Goal: Transaction & Acquisition: Purchase product/service

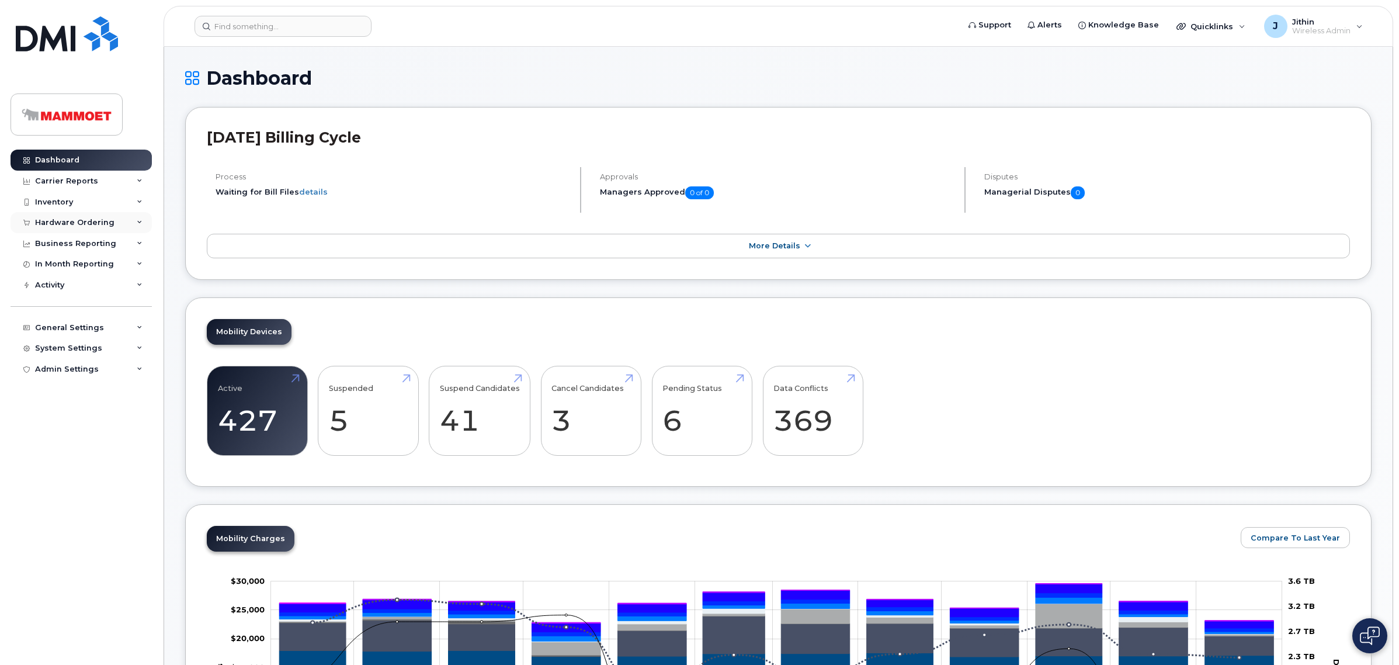
click at [60, 223] on div "Hardware Ordering" at bounding box center [74, 222] width 79 height 9
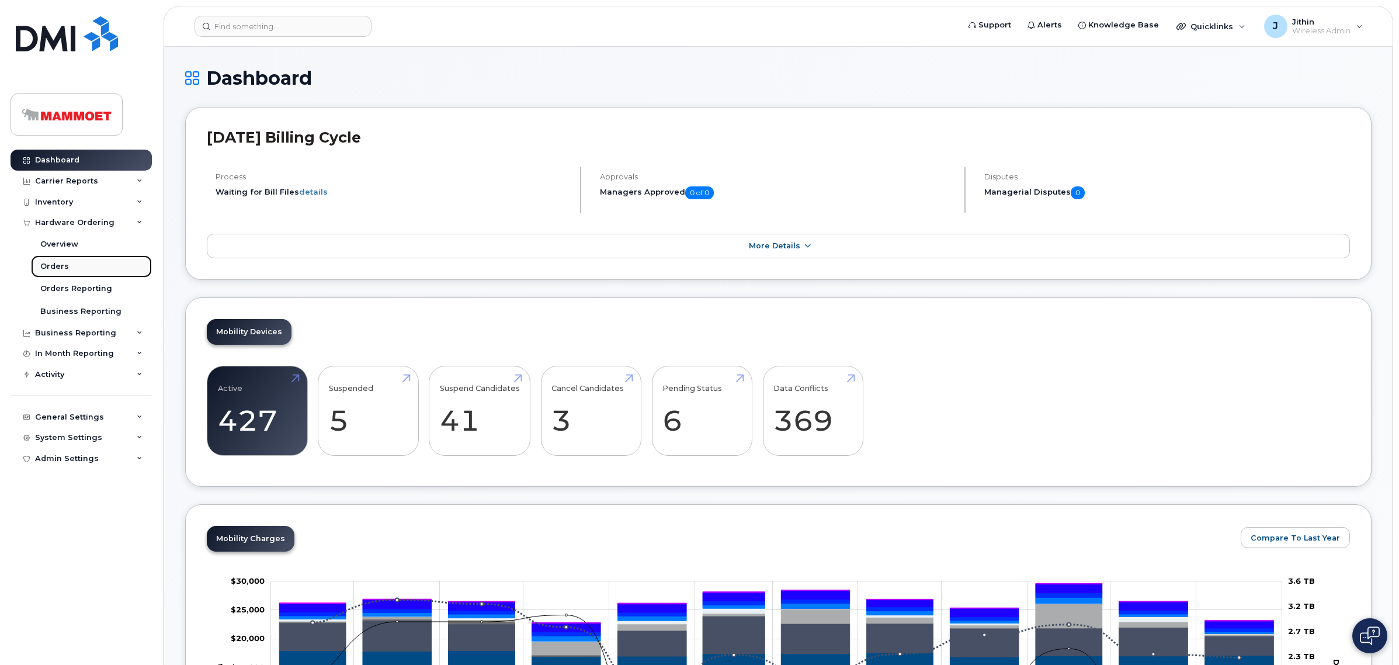
click at [65, 260] on link "Orders" at bounding box center [91, 266] width 121 height 22
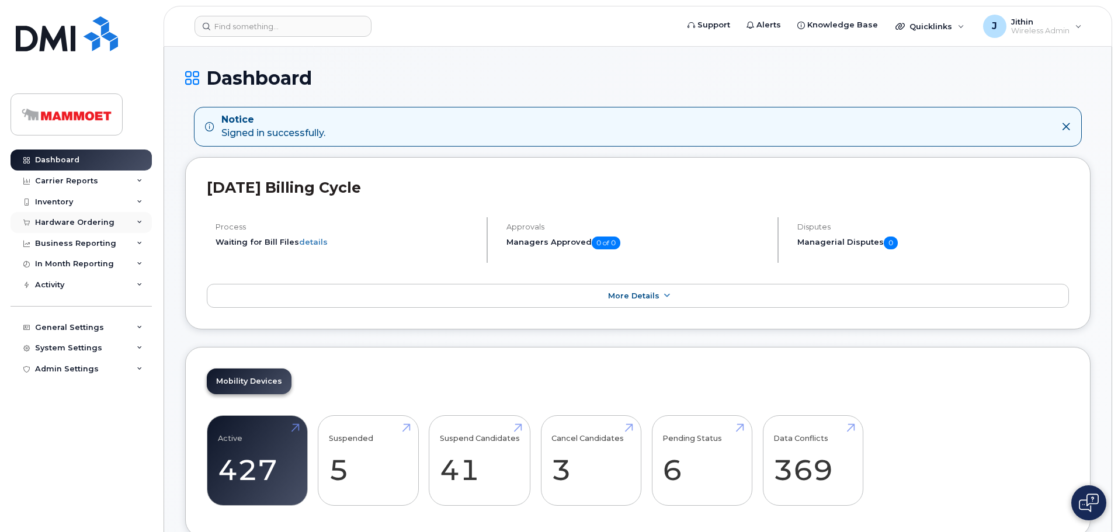
click at [99, 219] on div "Hardware Ordering" at bounding box center [74, 222] width 79 height 9
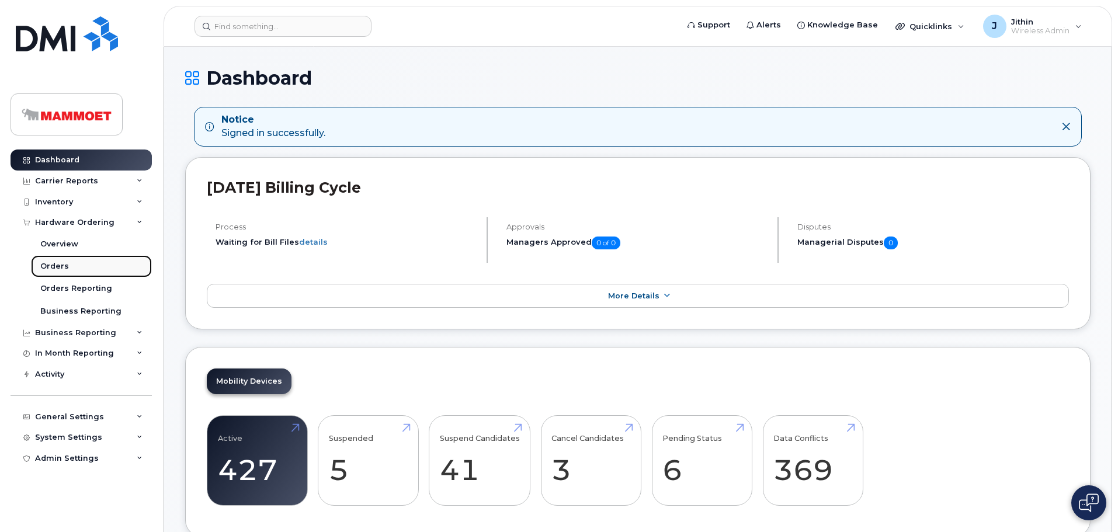
click at [69, 260] on link "Orders" at bounding box center [91, 266] width 121 height 22
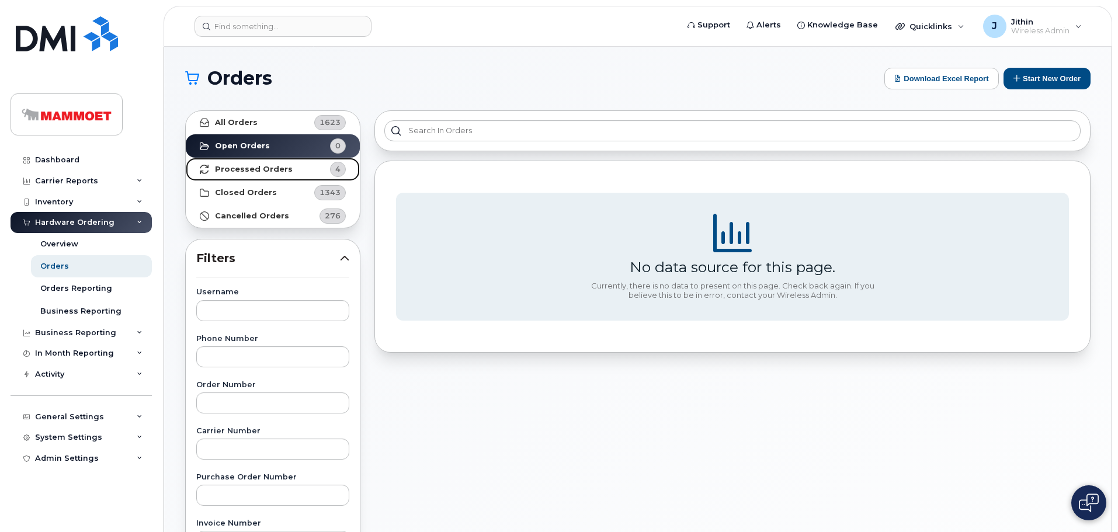
click at [265, 165] on strong "Processed Orders" at bounding box center [254, 169] width 78 height 9
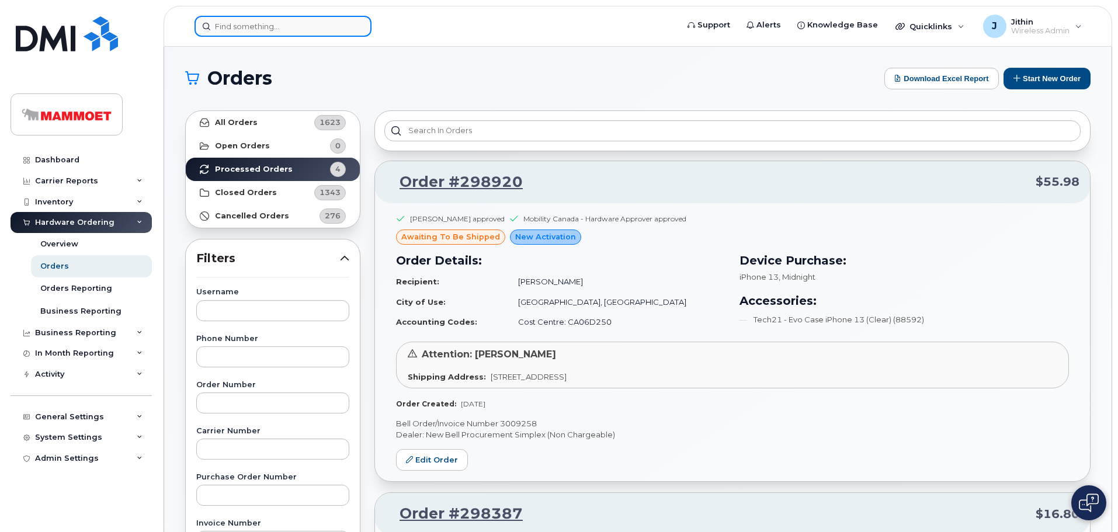
click at [276, 34] on input at bounding box center [282, 26] width 177 height 21
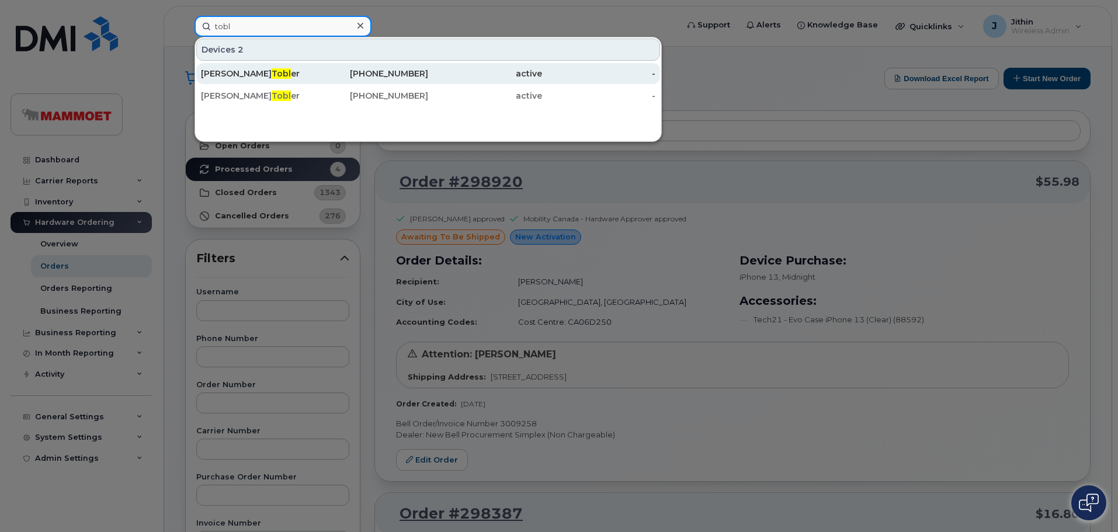
type input "tobl"
click at [381, 70] on div "403-837-0426" at bounding box center [372, 74] width 114 height 12
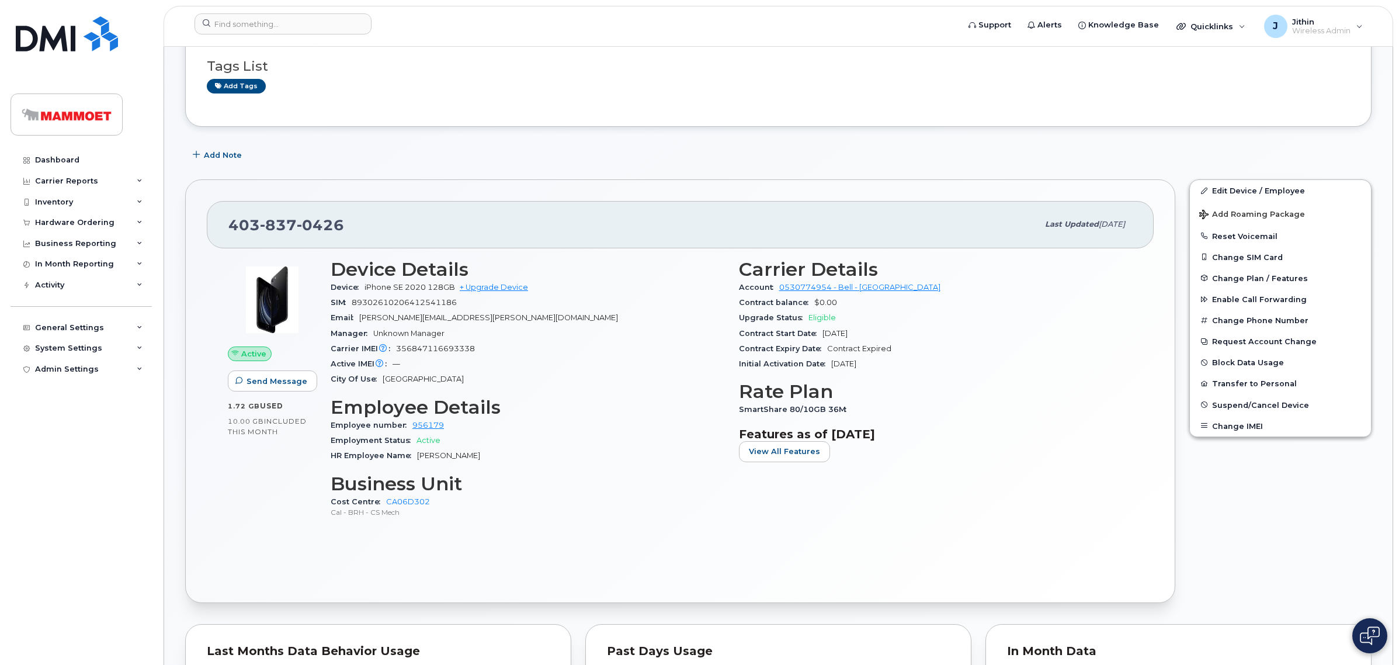
scroll to position [292, 0]
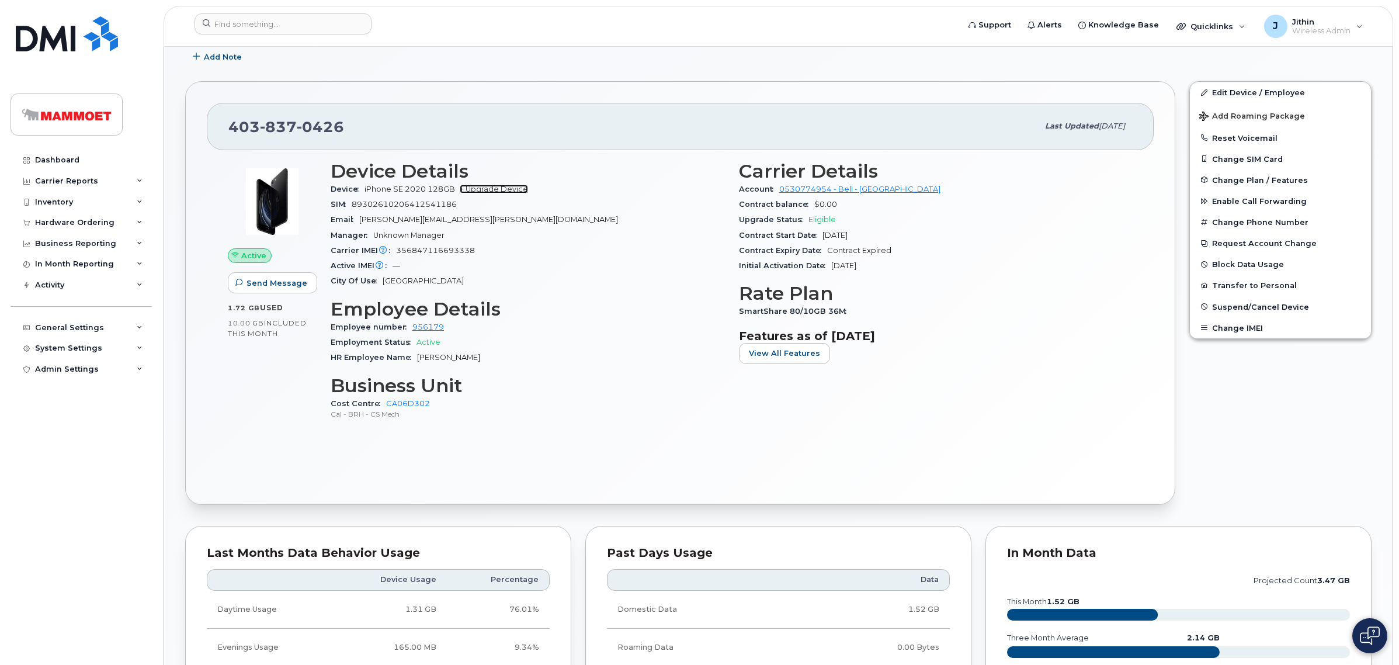
click at [491, 186] on link "+ Upgrade Device" at bounding box center [494, 189] width 68 height 9
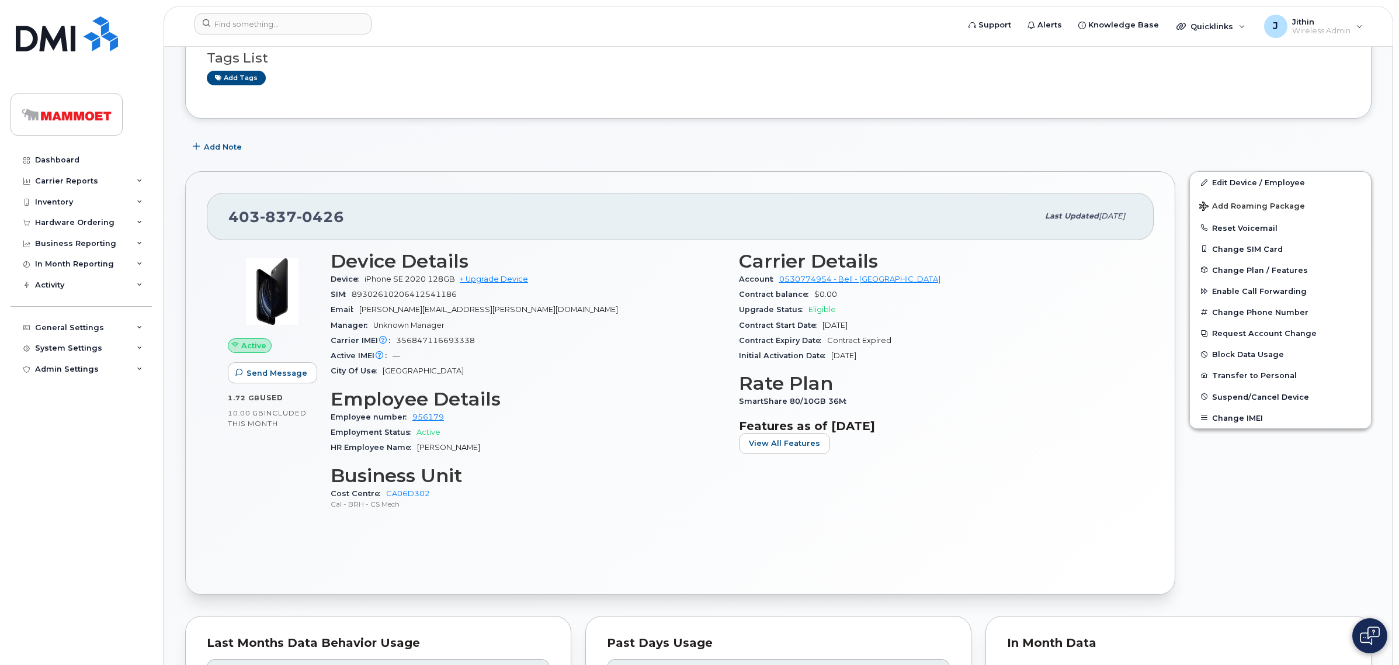
scroll to position [146, 0]
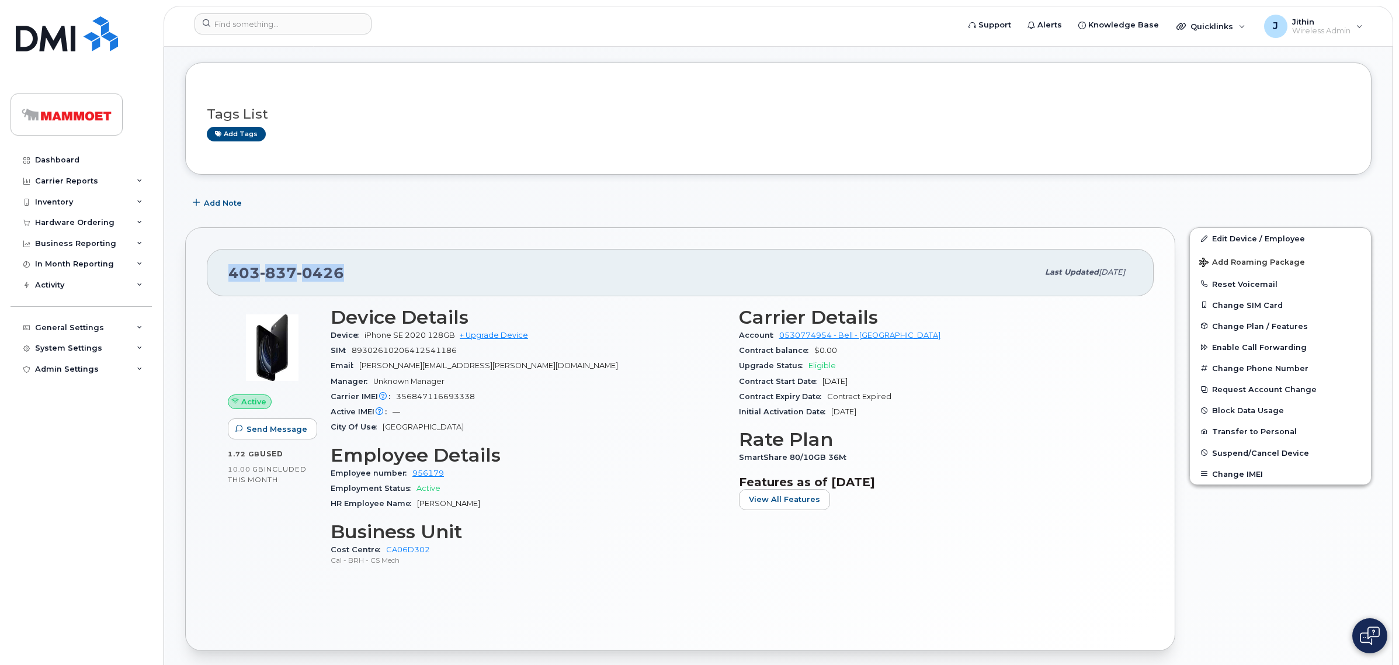
drag, startPoint x: 342, startPoint y: 274, endPoint x: 231, endPoint y: 276, distance: 110.4
click at [231, 276] on span "403 837 0426" at bounding box center [286, 273] width 116 height 18
copy span "403 837 0426"
click at [508, 332] on link "+ Upgrade Device" at bounding box center [494, 335] width 68 height 9
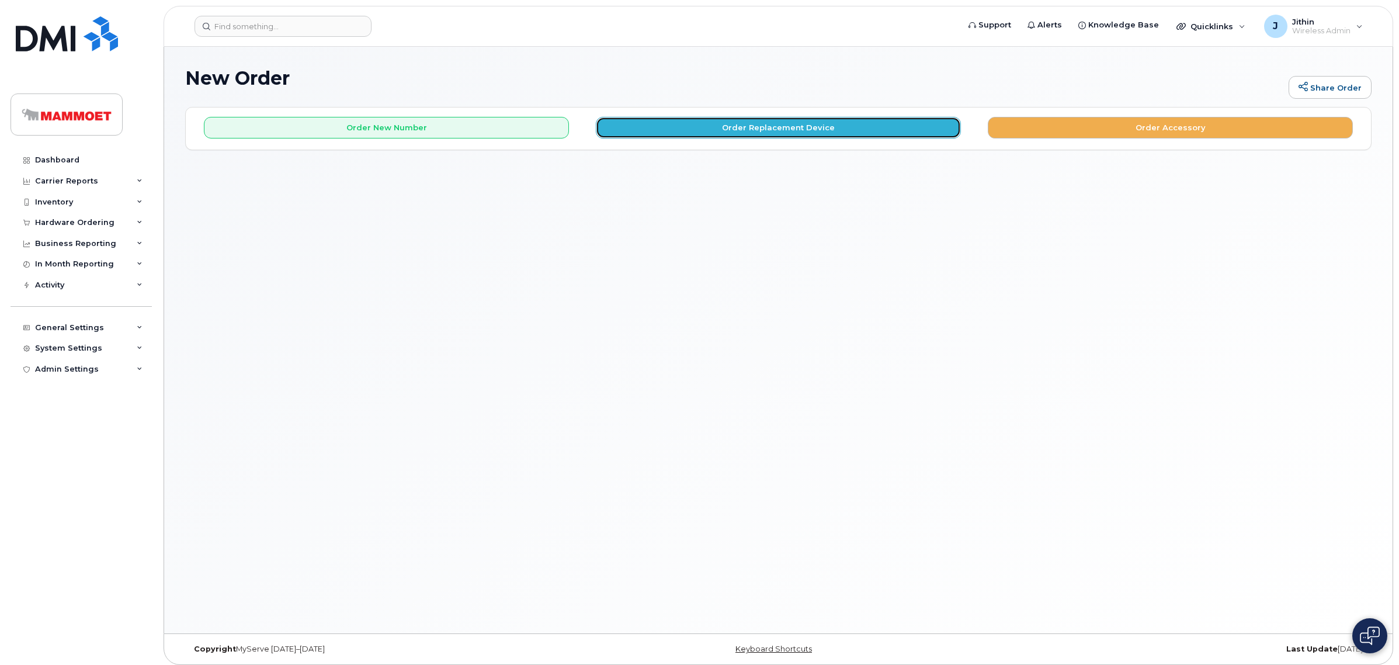
click at [675, 137] on button "Order Replacement Device" at bounding box center [778, 128] width 365 height 22
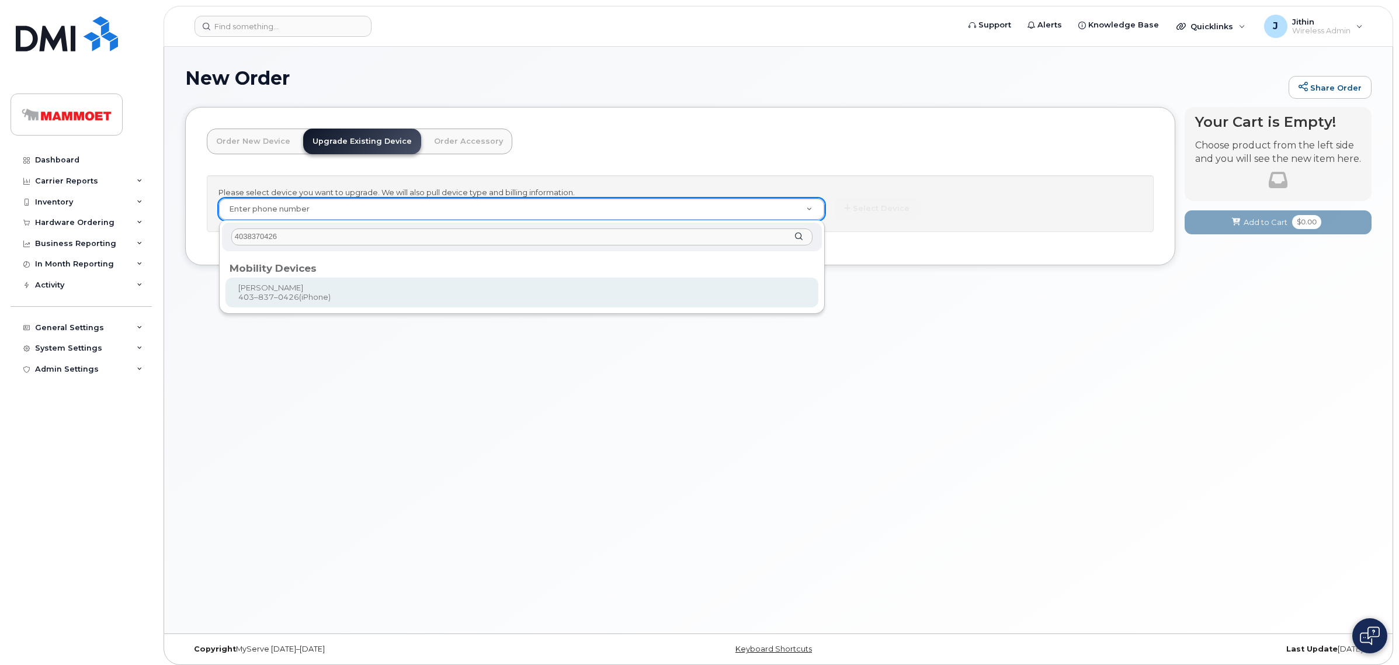
type input "4038370426"
type input "646580"
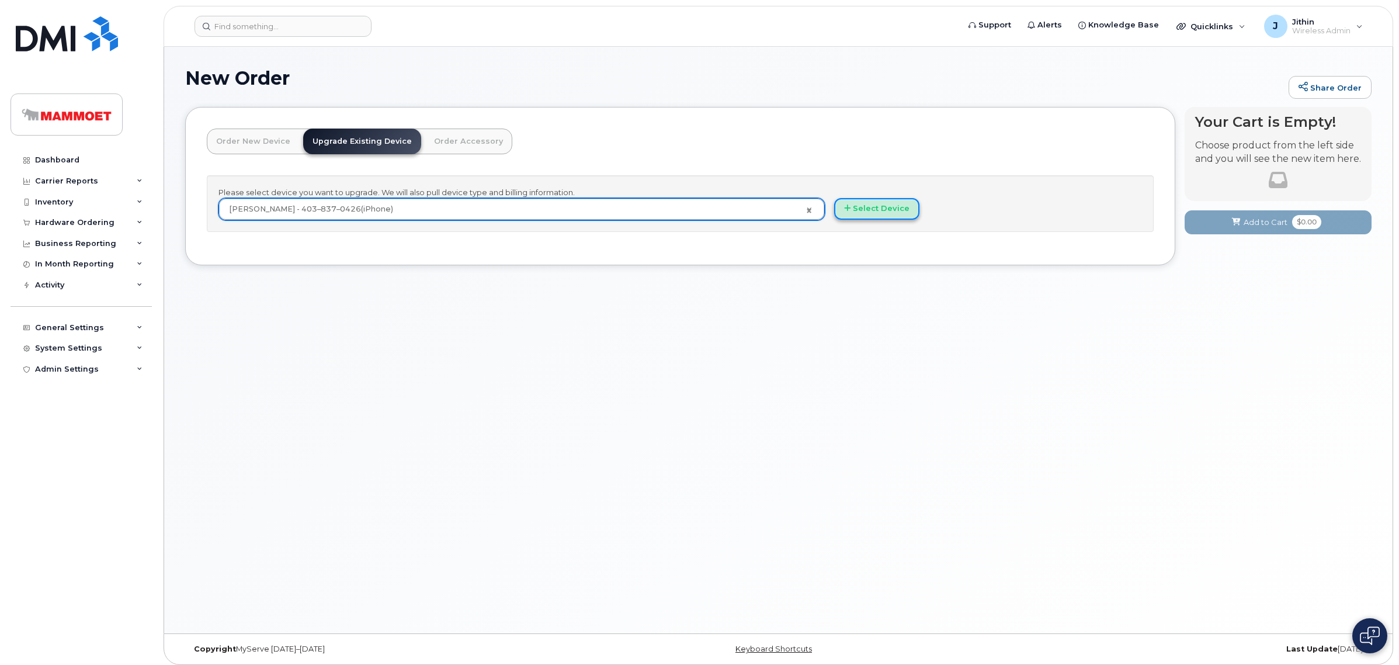
click at [871, 207] on button "Select Device" at bounding box center [876, 209] width 85 height 22
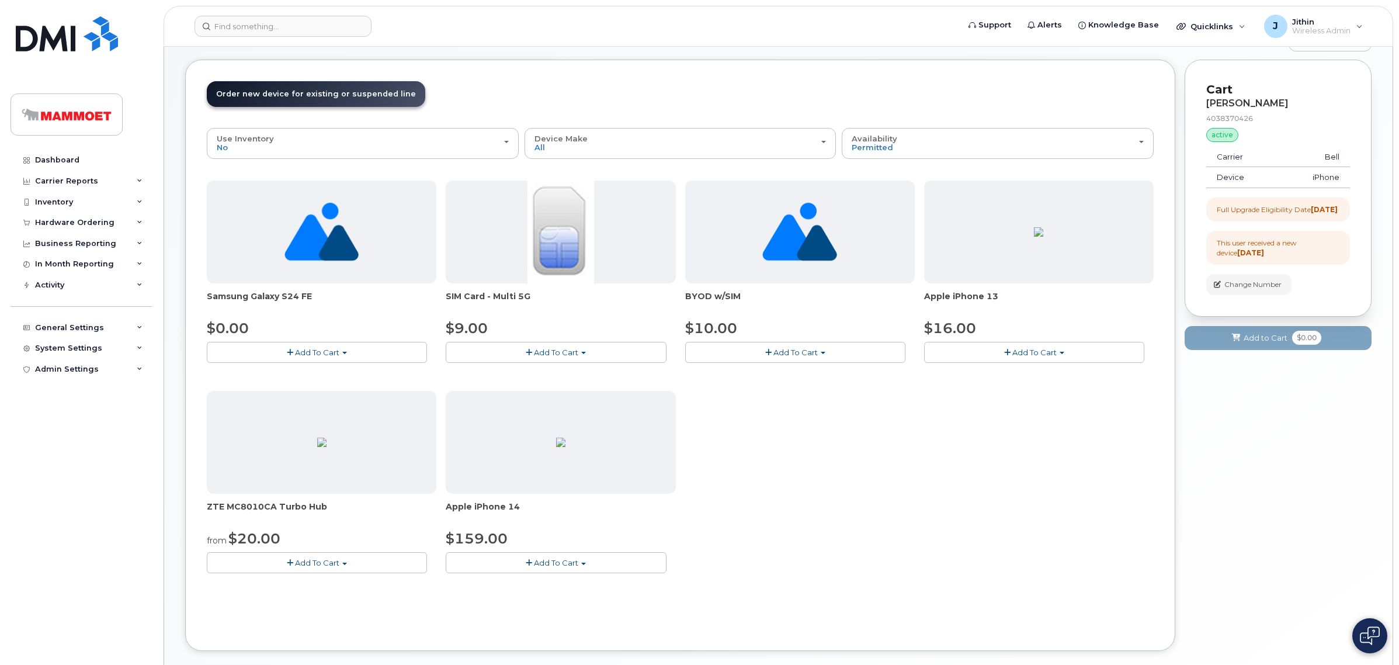
scroll to position [73, 0]
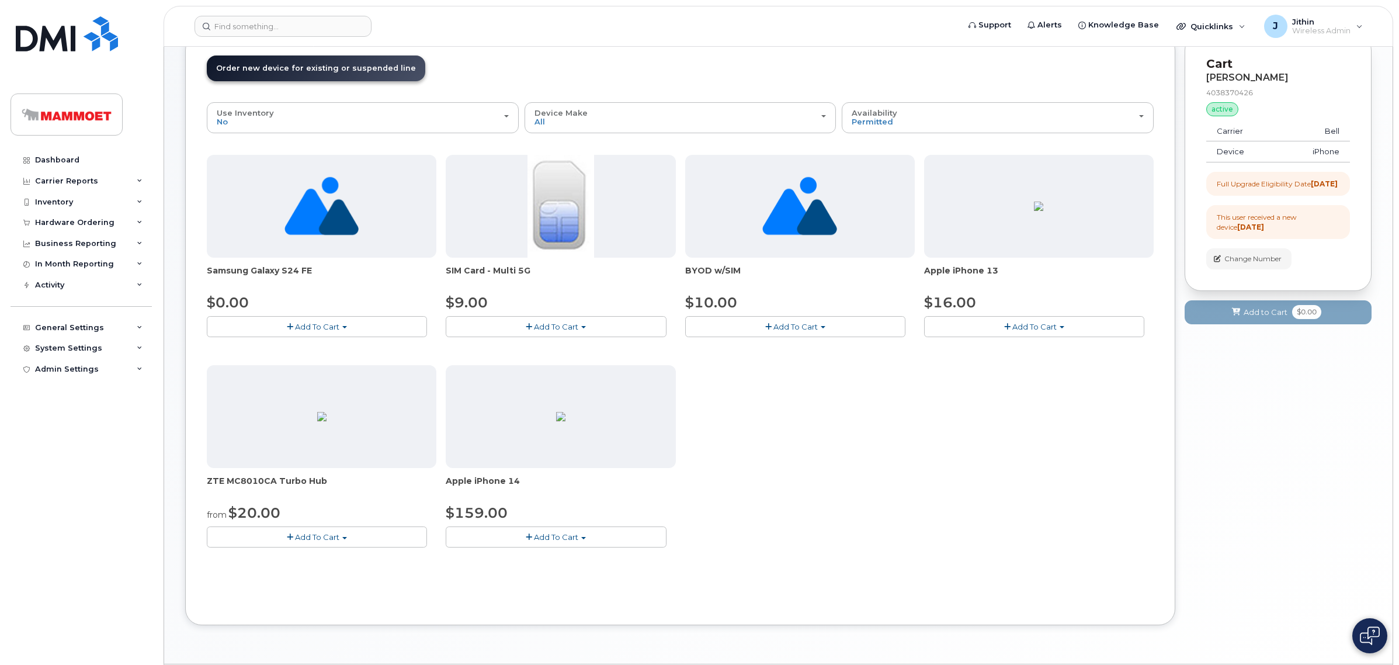
click at [1000, 328] on button "Add To Cart" at bounding box center [1034, 326] width 220 height 20
click at [988, 348] on link "$16.00 - 3-year upgrade (128GB model)" at bounding box center [1016, 348] width 178 height 15
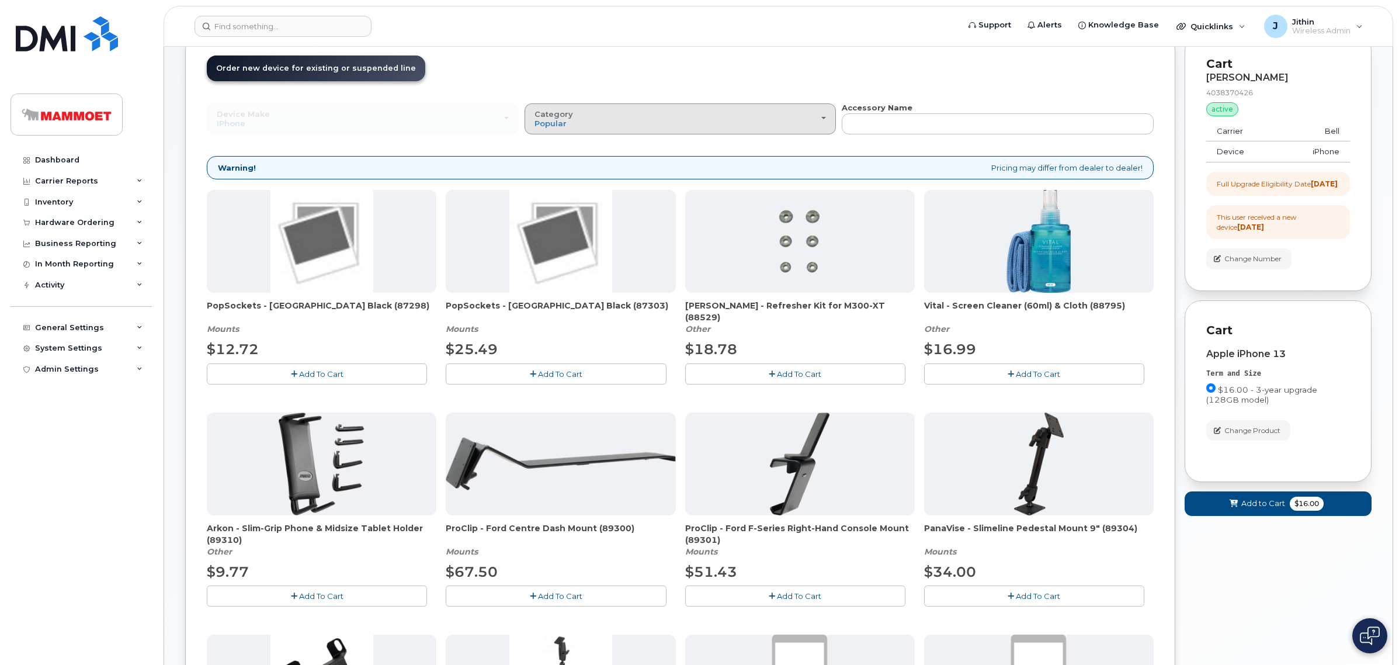
click at [728, 127] on div "Category Popular" at bounding box center [680, 119] width 292 height 18
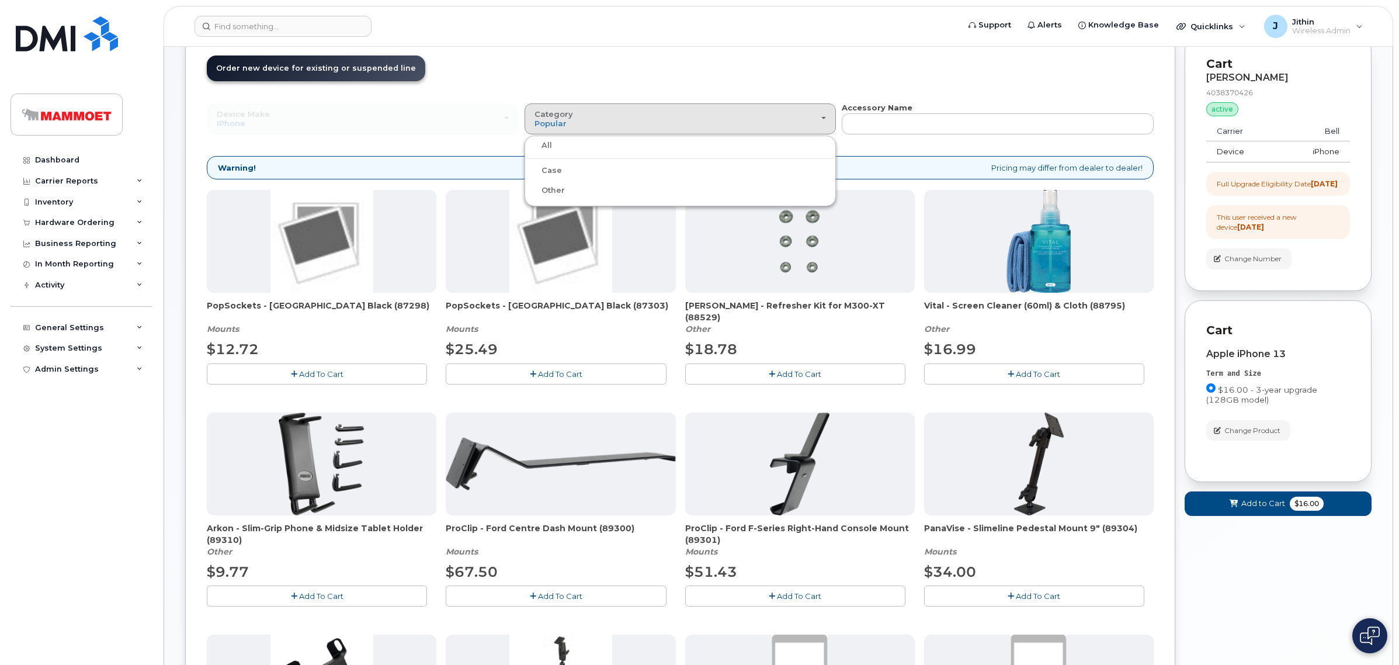
click at [544, 174] on label "Case" at bounding box center [544, 171] width 34 height 14
click at [0, 0] on input "Case" at bounding box center [0, 0] width 0 height 0
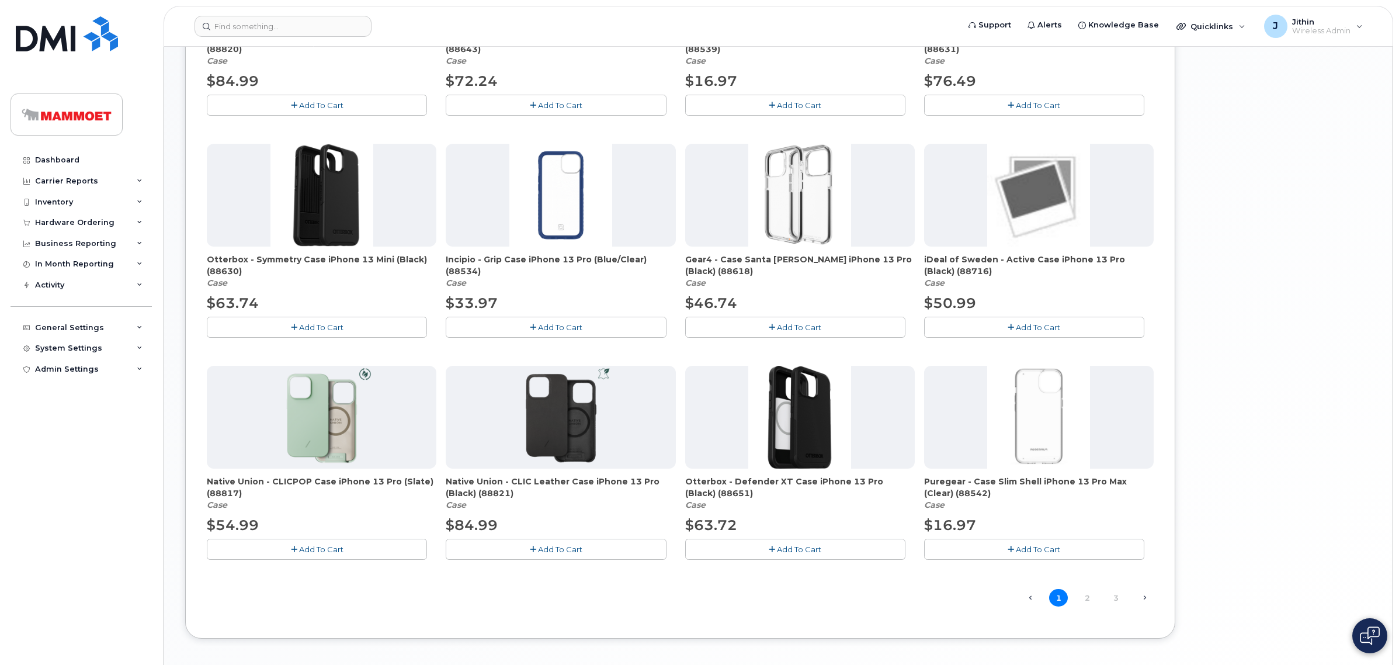
scroll to position [584, 0]
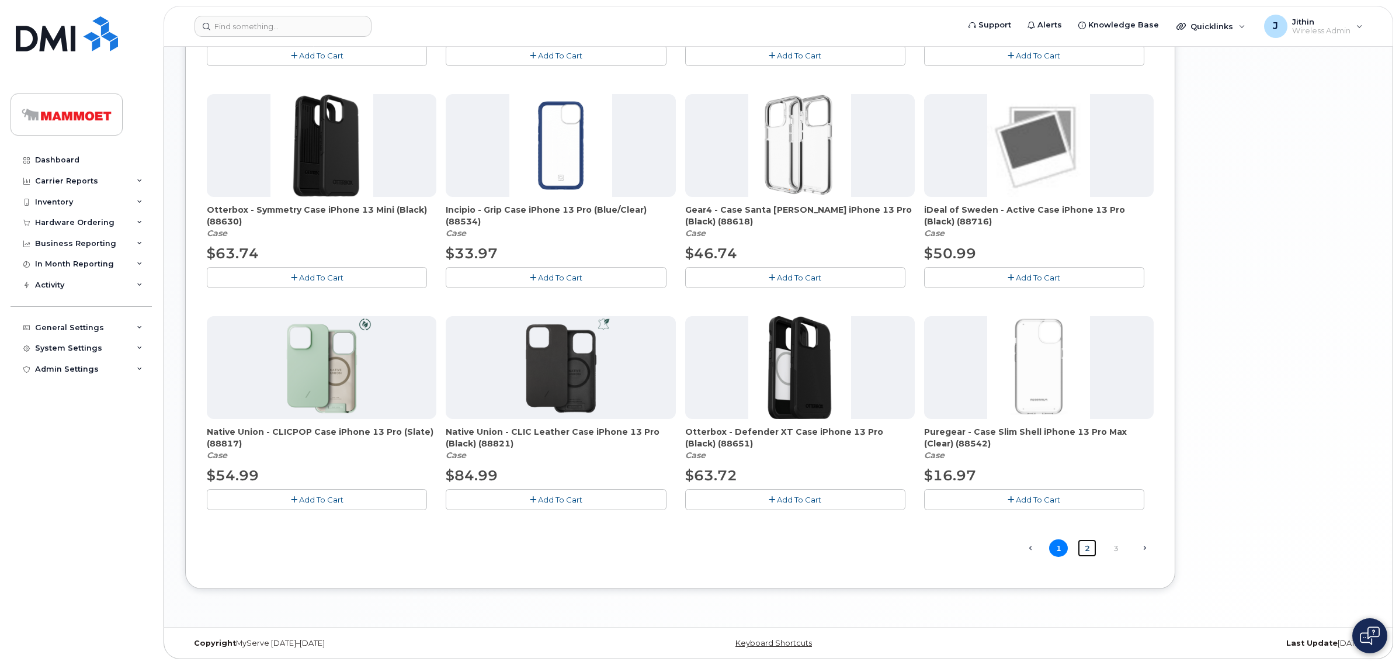
click at [1089, 551] on link "2" at bounding box center [1087, 548] width 19 height 18
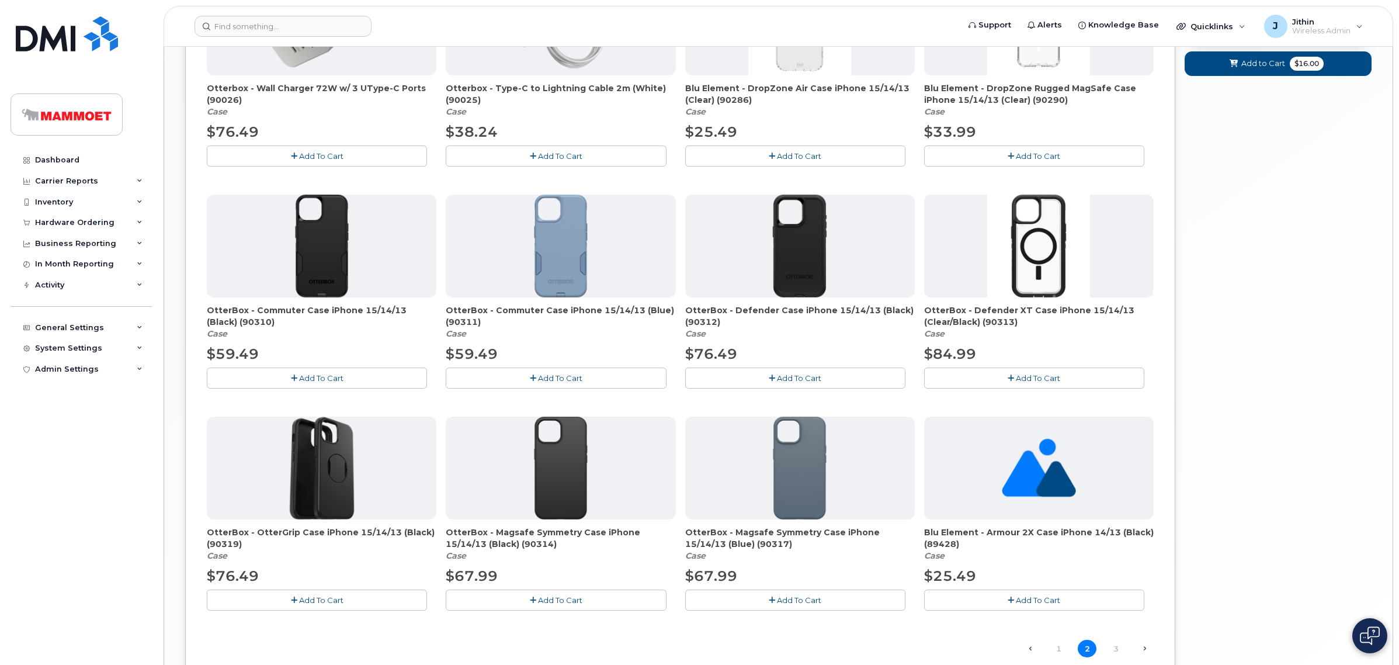
scroll to position [524, 0]
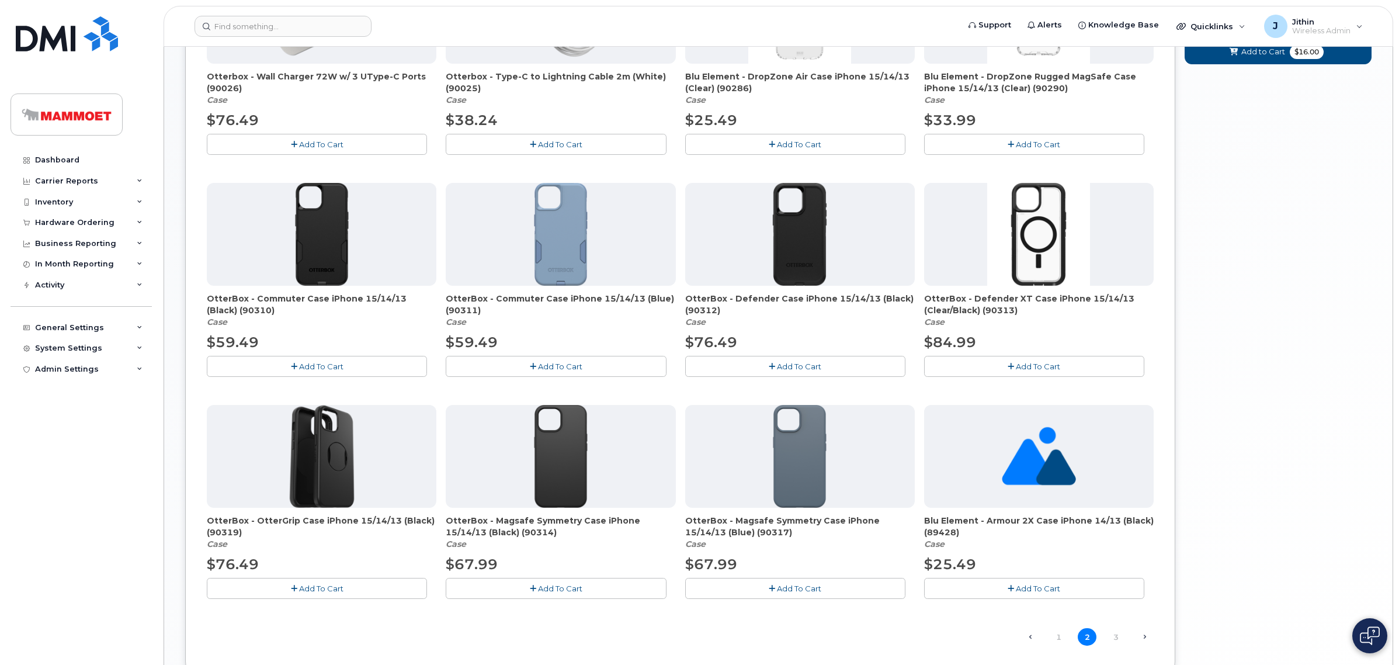
click at [798, 360] on button "Add To Cart" at bounding box center [795, 366] width 220 height 20
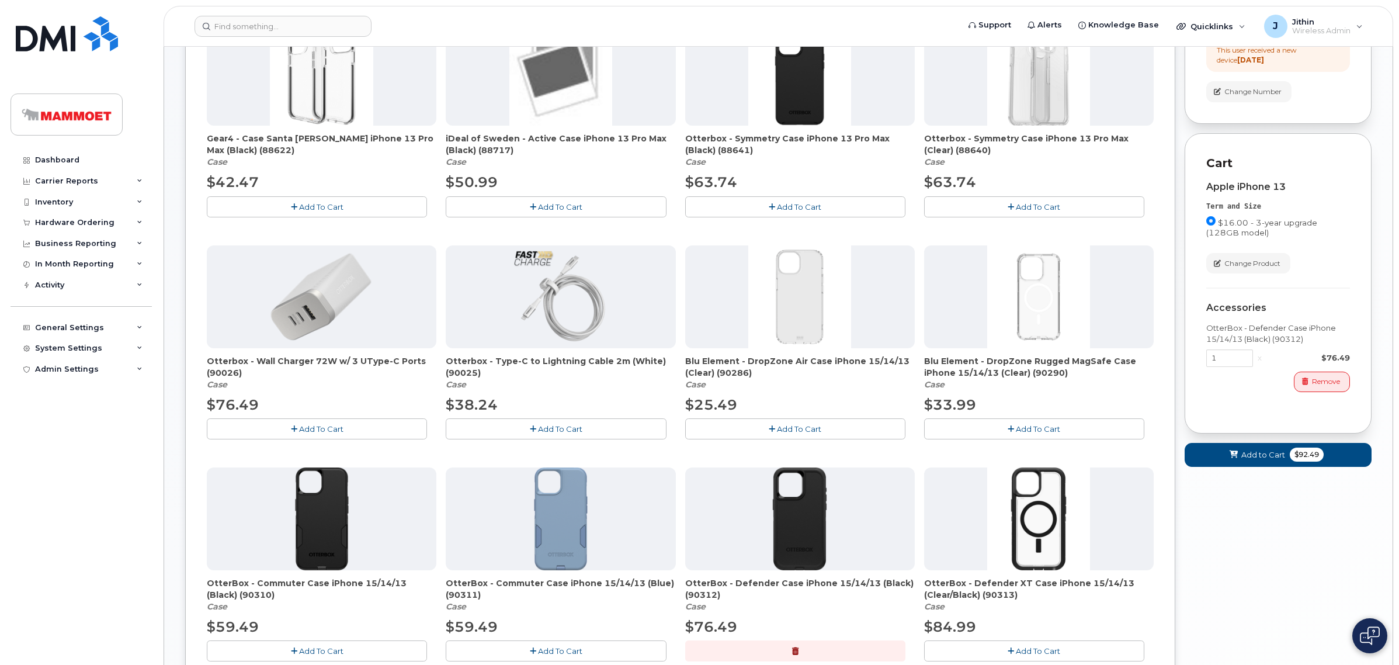
scroll to position [232, 0]
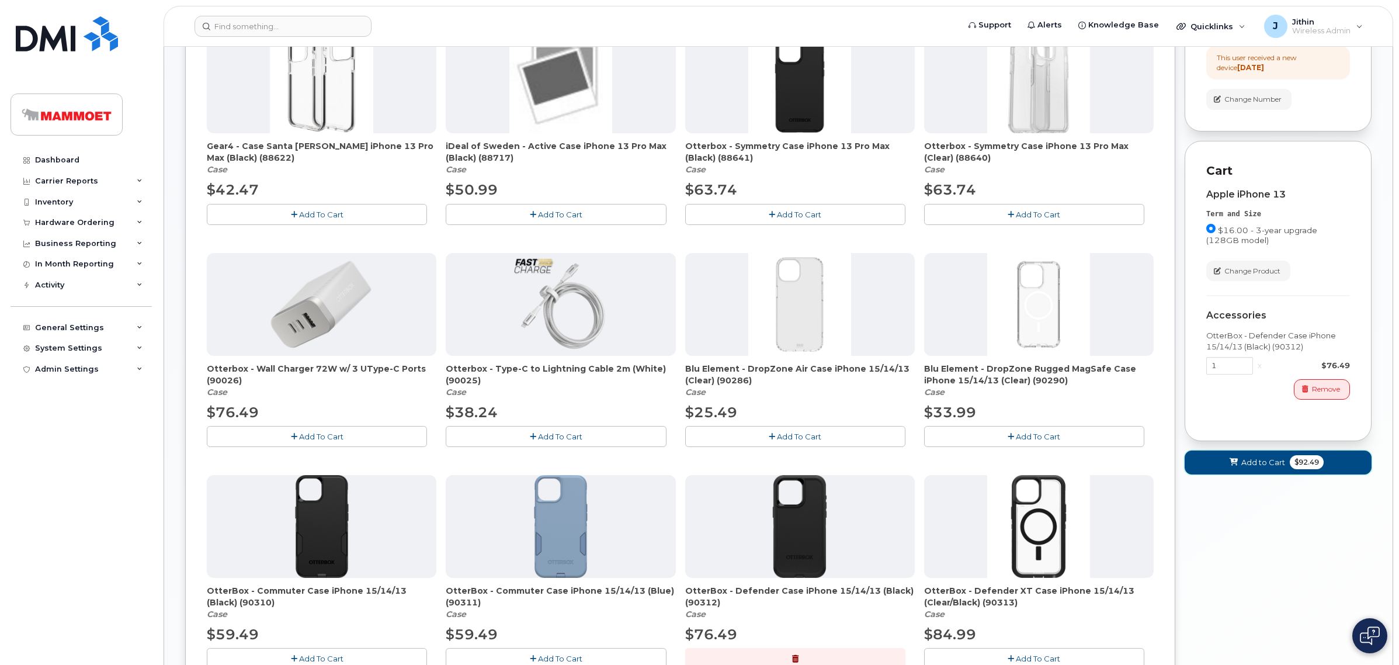
click at [1221, 471] on button "Add to Cart $92.49" at bounding box center [1277, 462] width 187 height 24
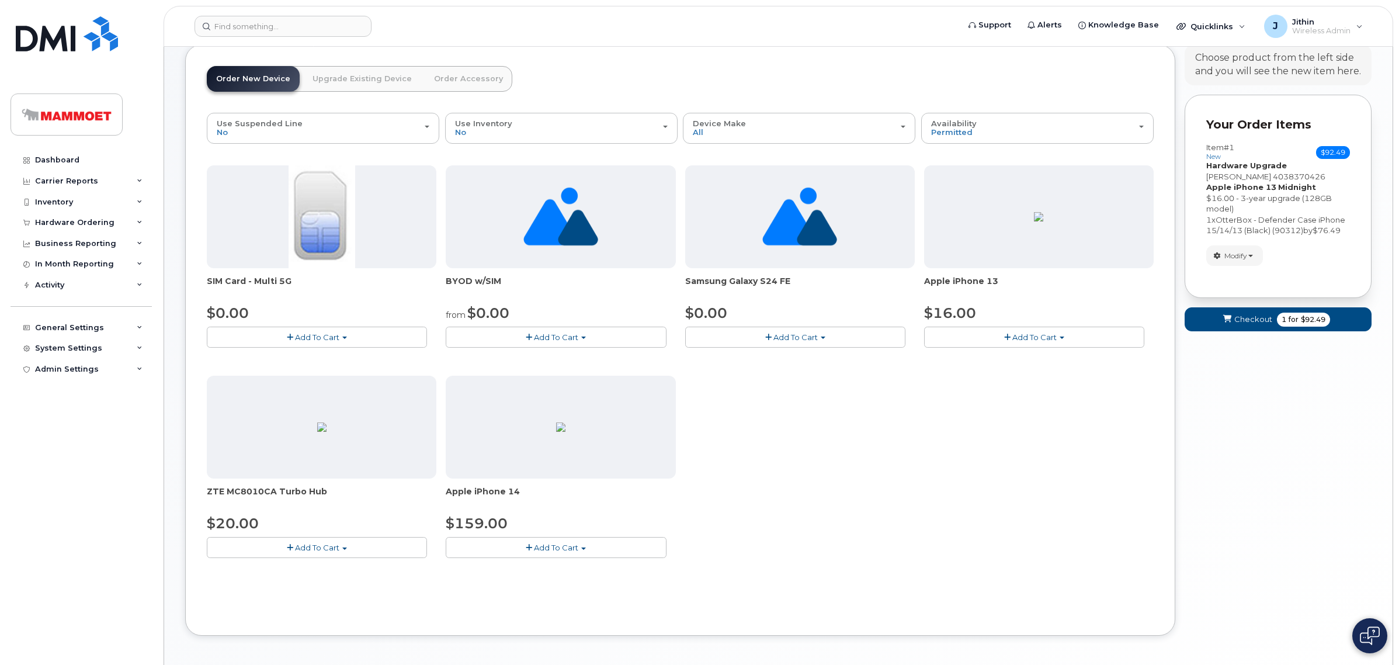
scroll to position [0, 0]
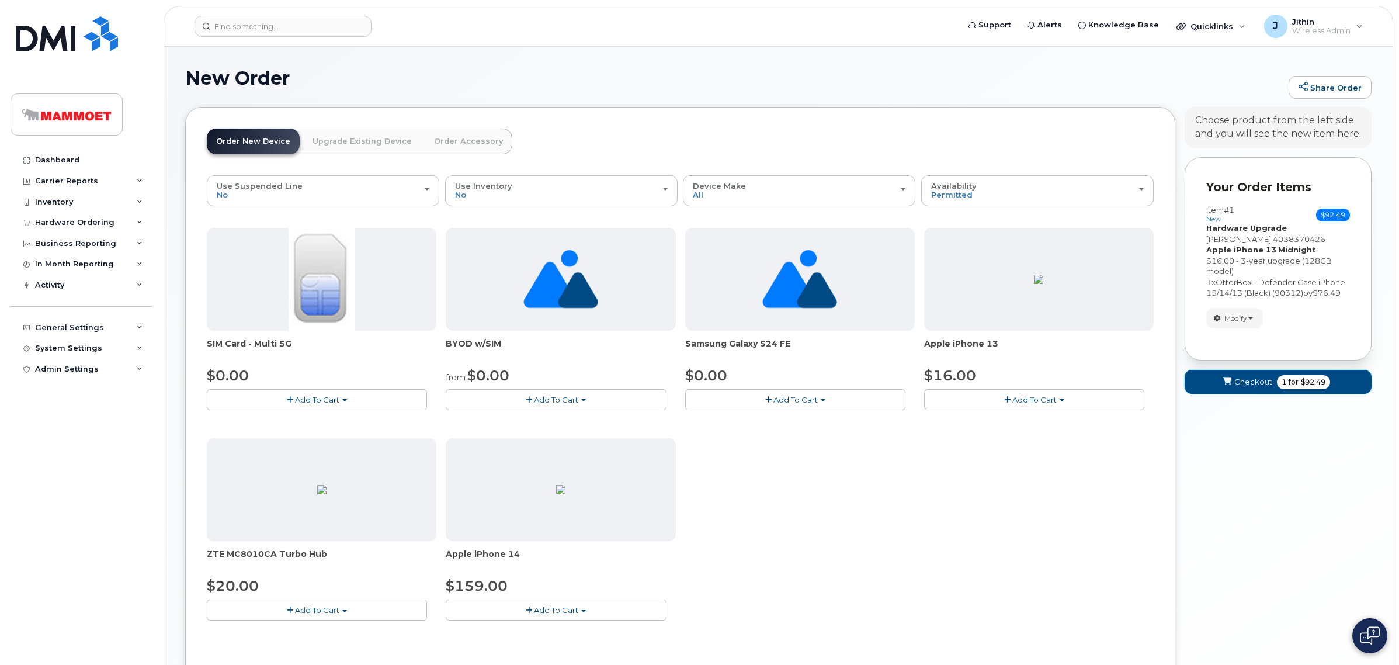
click at [1225, 381] on icon "submit" at bounding box center [1227, 382] width 8 height 8
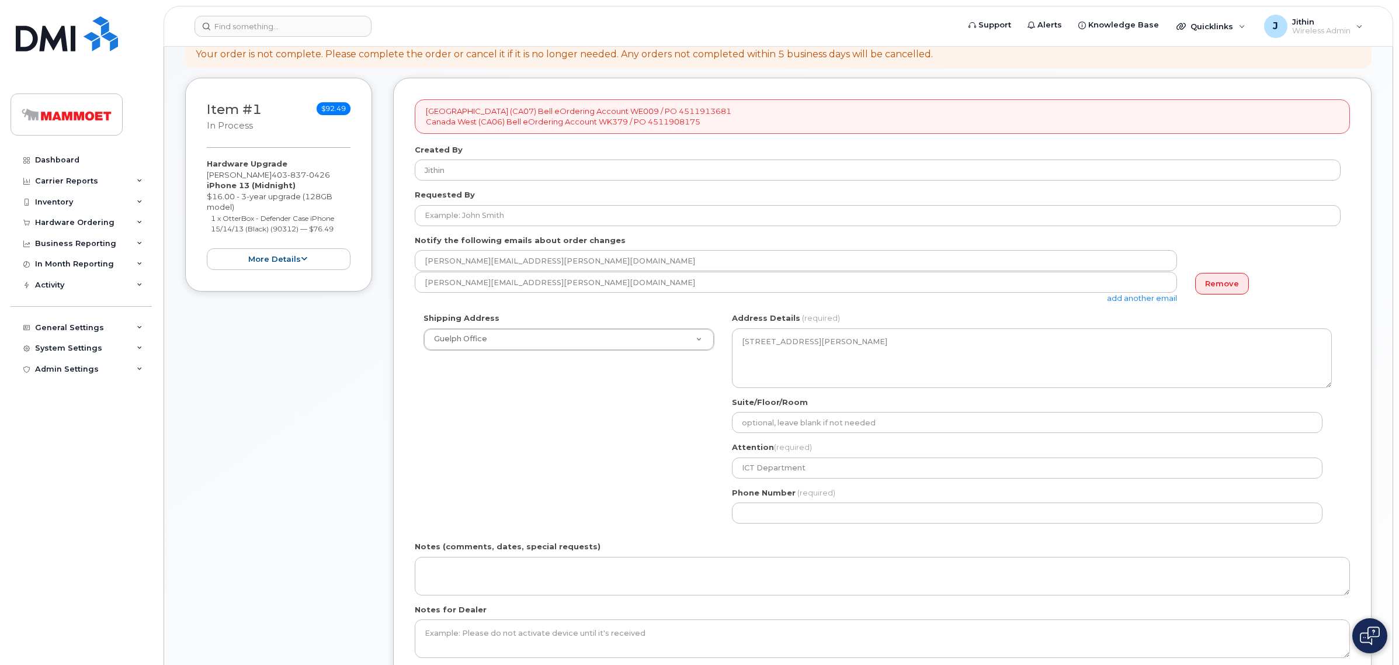
scroll to position [146, 0]
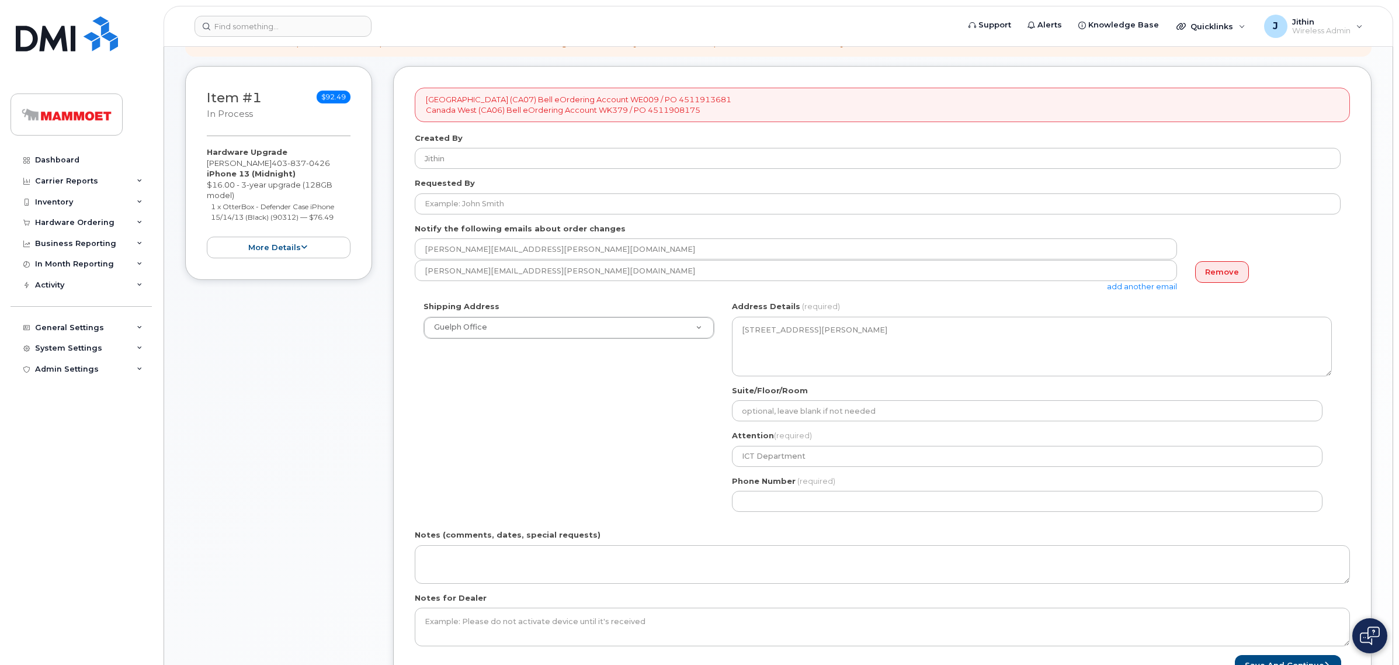
click at [600, 314] on div "Shipping Address Guelph Office New Address [GEOGRAPHIC_DATA] Office [GEOGRAPHIC…" at bounding box center [569, 320] width 308 height 38
select select
type textarea "12920 33 St NE Edmonton Alberta T6S 1H6"
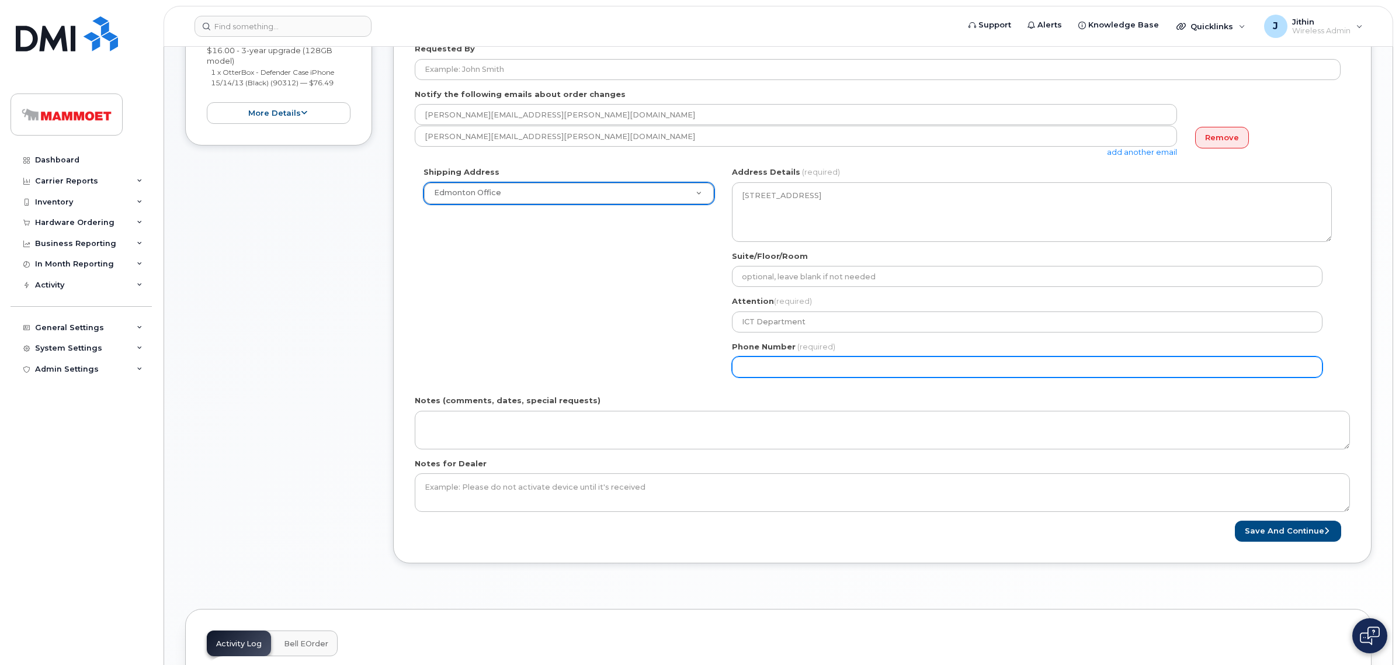
scroll to position [292, 0]
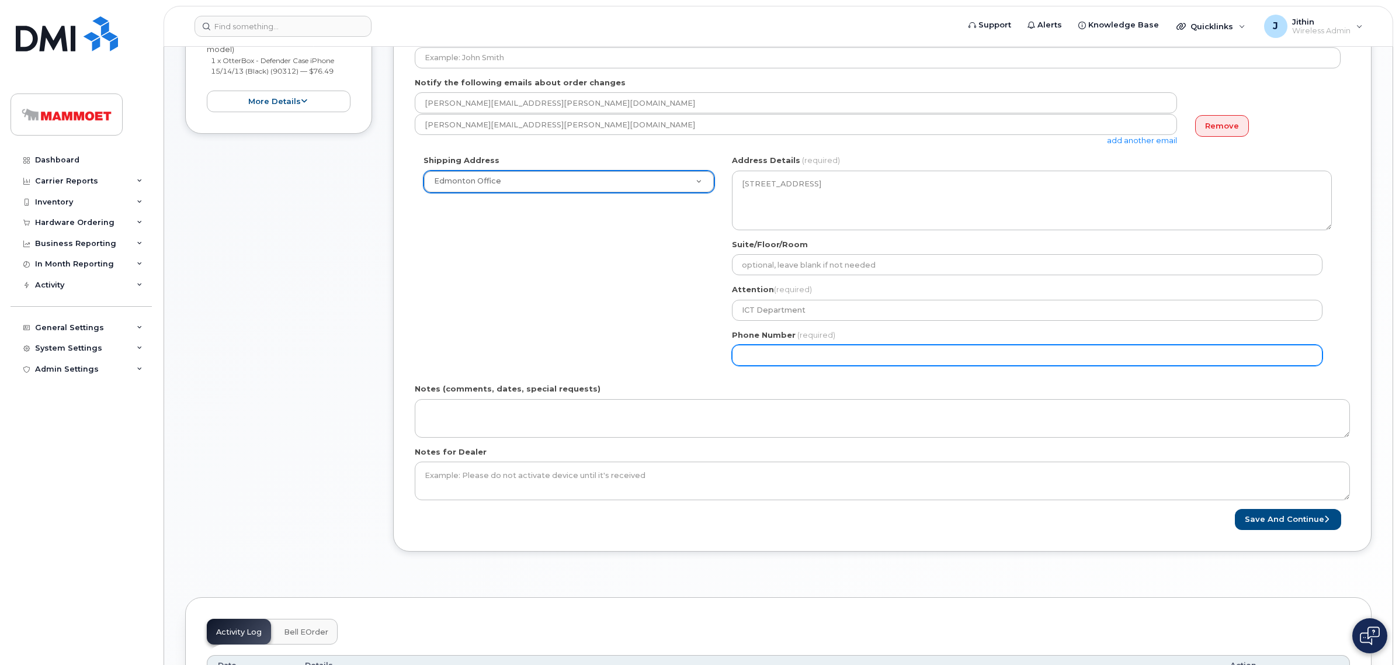
click at [811, 355] on input "Phone Number" at bounding box center [1027, 355] width 590 height 21
select select
type input "780293790"
select select
type input "7802937908"
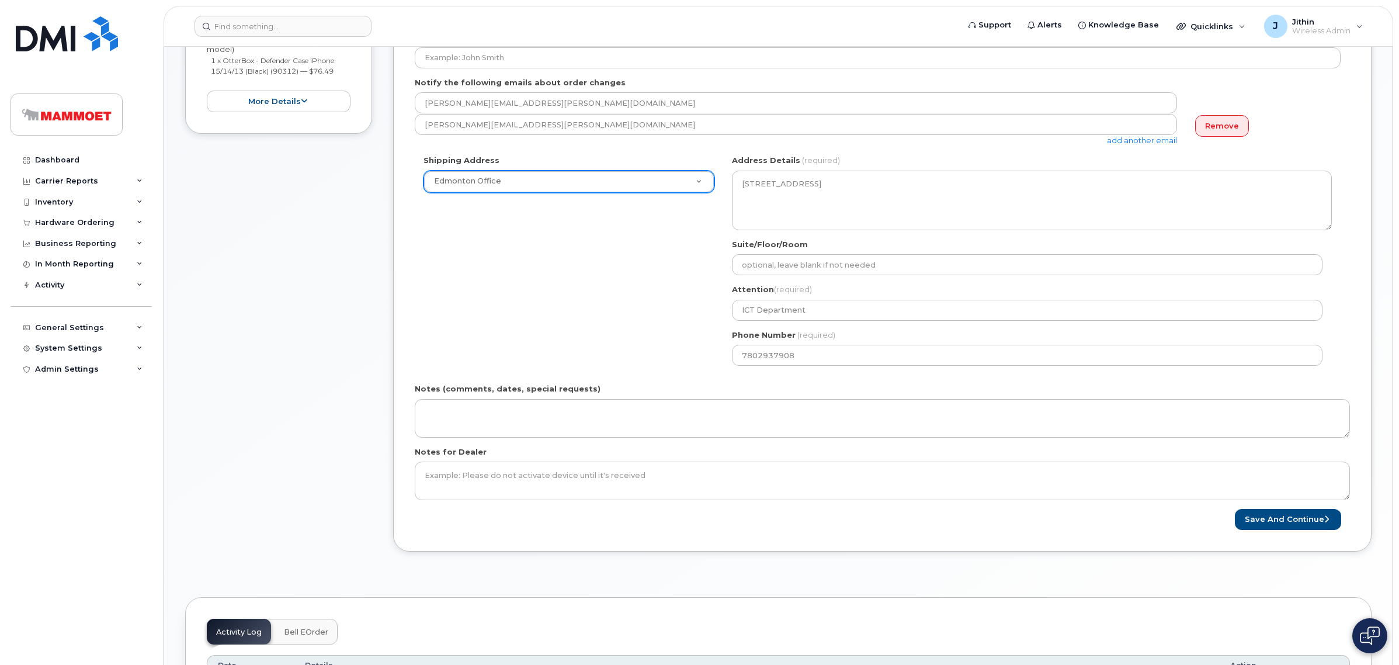
click at [628, 296] on div "Shipping Address Edmonton Office New Address Edmonton Office Fort McKay Office …" at bounding box center [878, 265] width 926 height 220
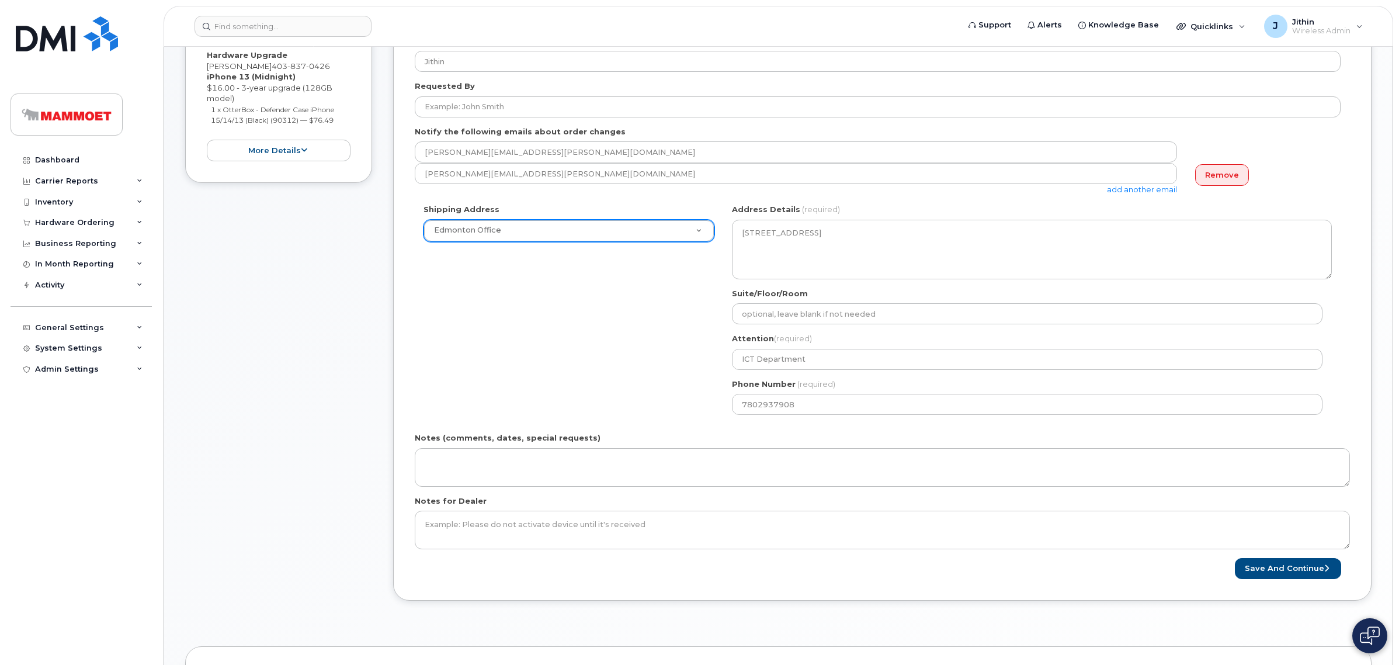
scroll to position [219, 0]
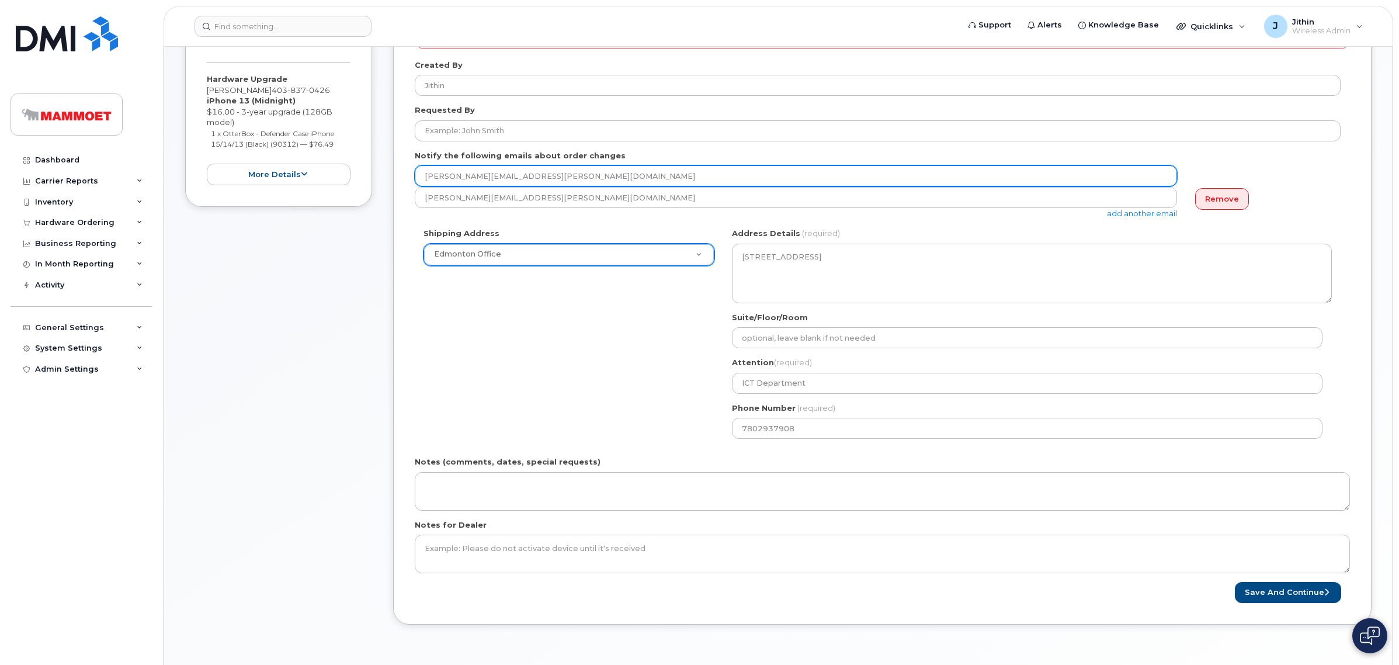
drag, startPoint x: 559, startPoint y: 171, endPoint x: 384, endPoint y: 174, distance: 175.2
click at [384, 174] on div "Item #1 in process $92.49 Hardware Upgrade Michael Tobler 403 837 0426 iPhone 1…" at bounding box center [778, 317] width 1186 height 649
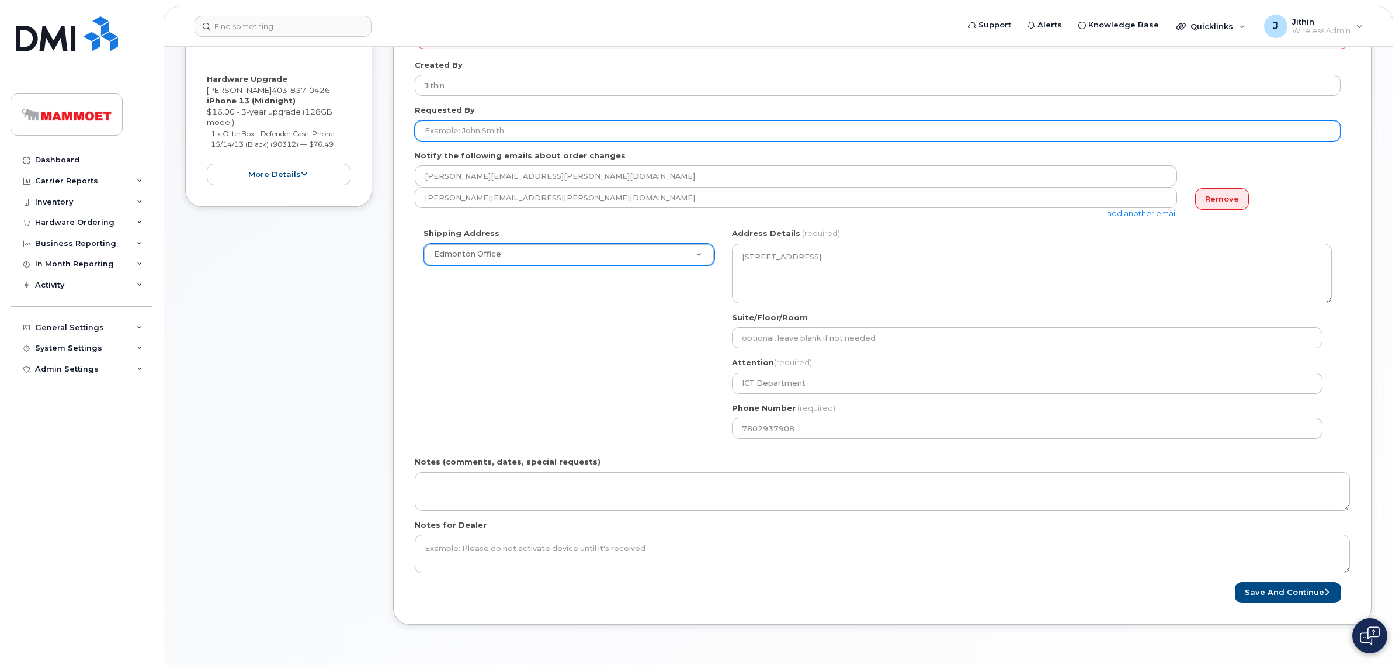
click at [477, 130] on input "Requested By" at bounding box center [878, 130] width 926 height 21
paste input "[PERSON_NAME][EMAIL_ADDRESS][PERSON_NAME][DOMAIN_NAME]"
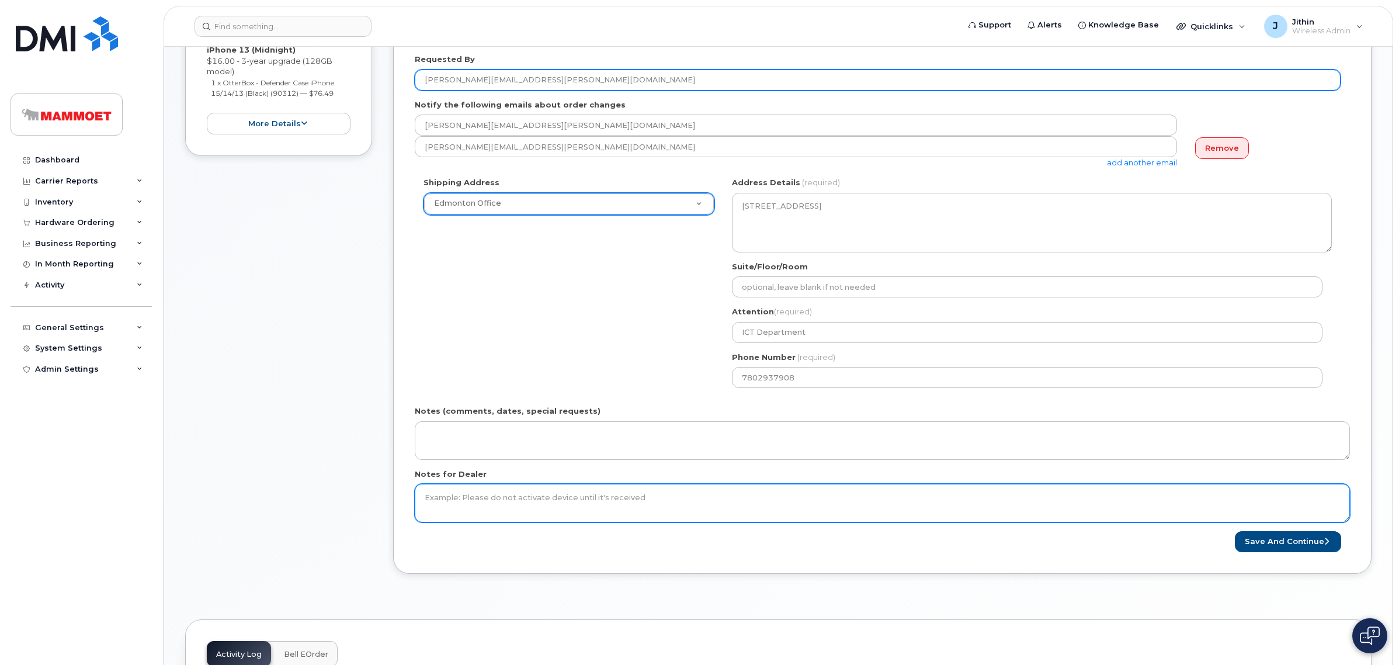
scroll to position [292, 0]
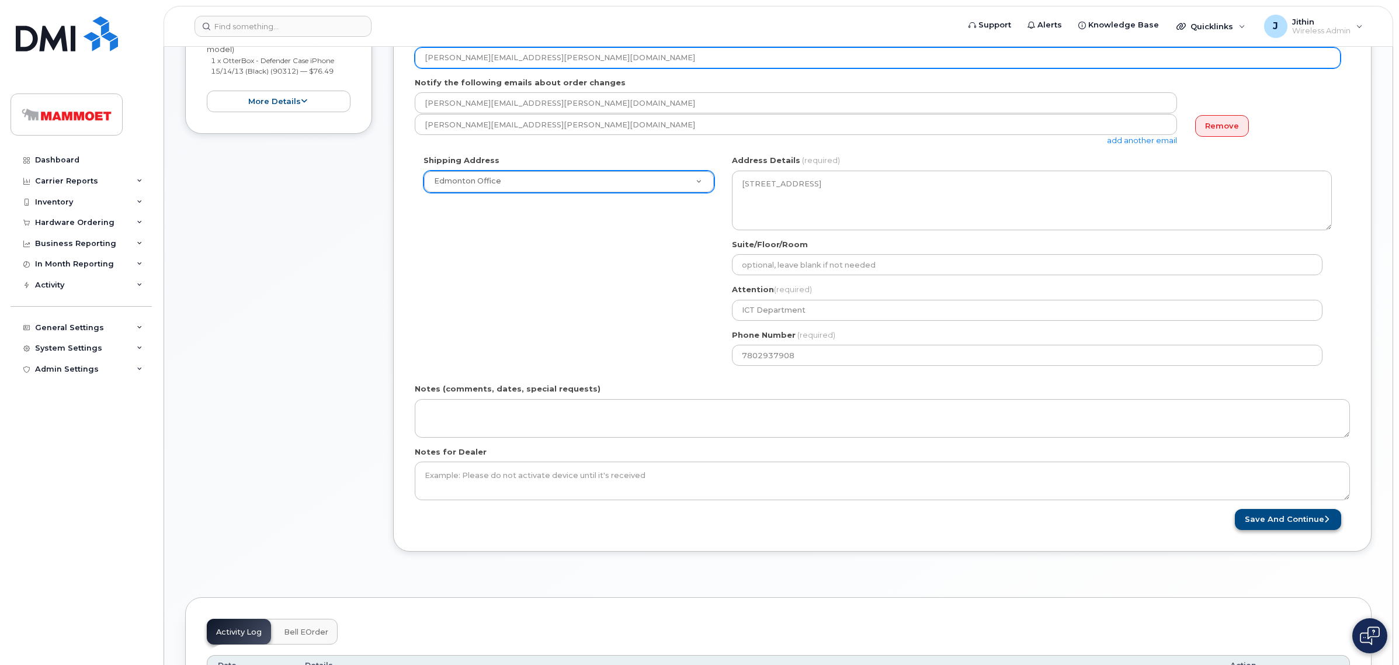
type input "[PERSON_NAME][EMAIL_ADDRESS][PERSON_NAME][DOMAIN_NAME]"
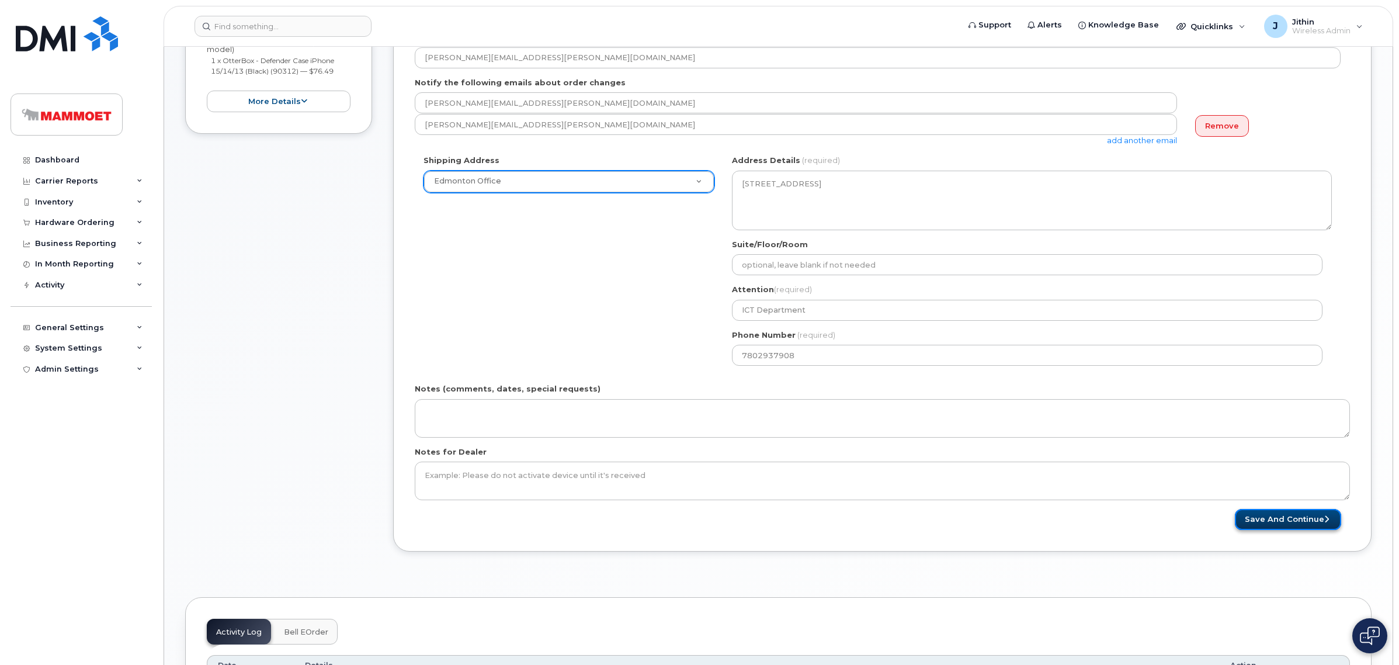
click at [1274, 514] on button "Save and Continue" at bounding box center [1288, 520] width 106 height 22
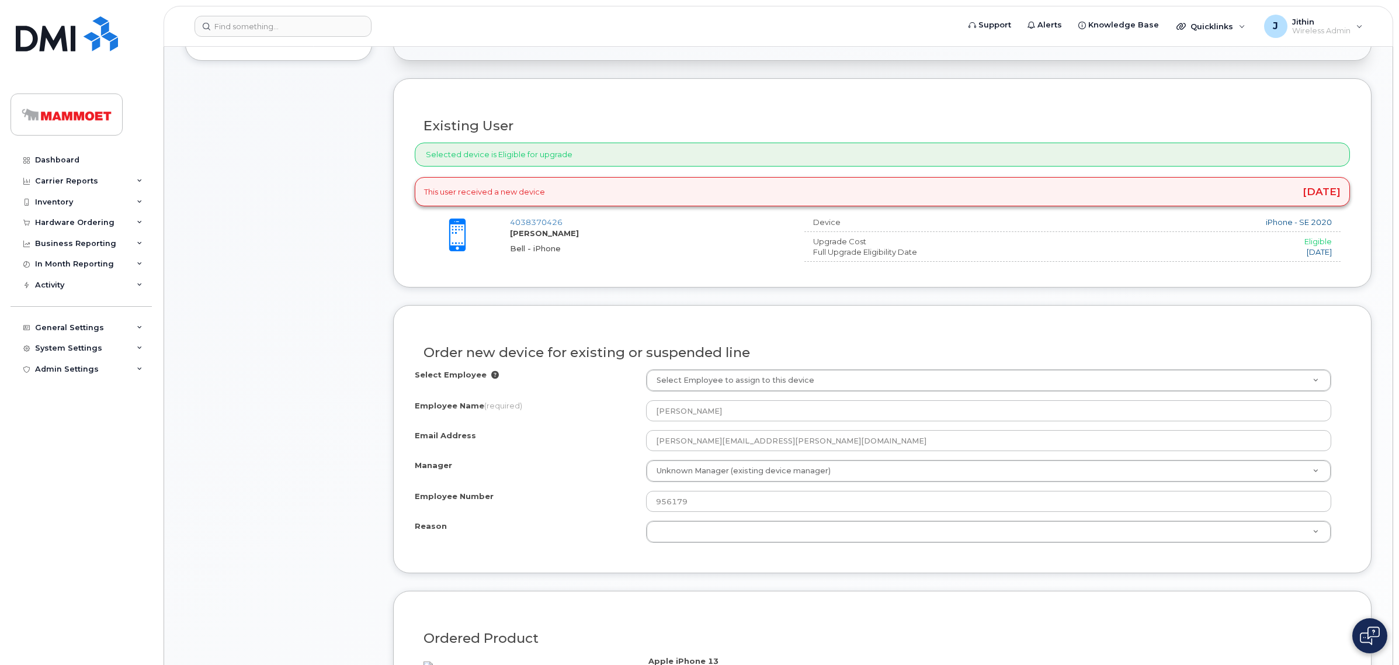
scroll to position [438, 0]
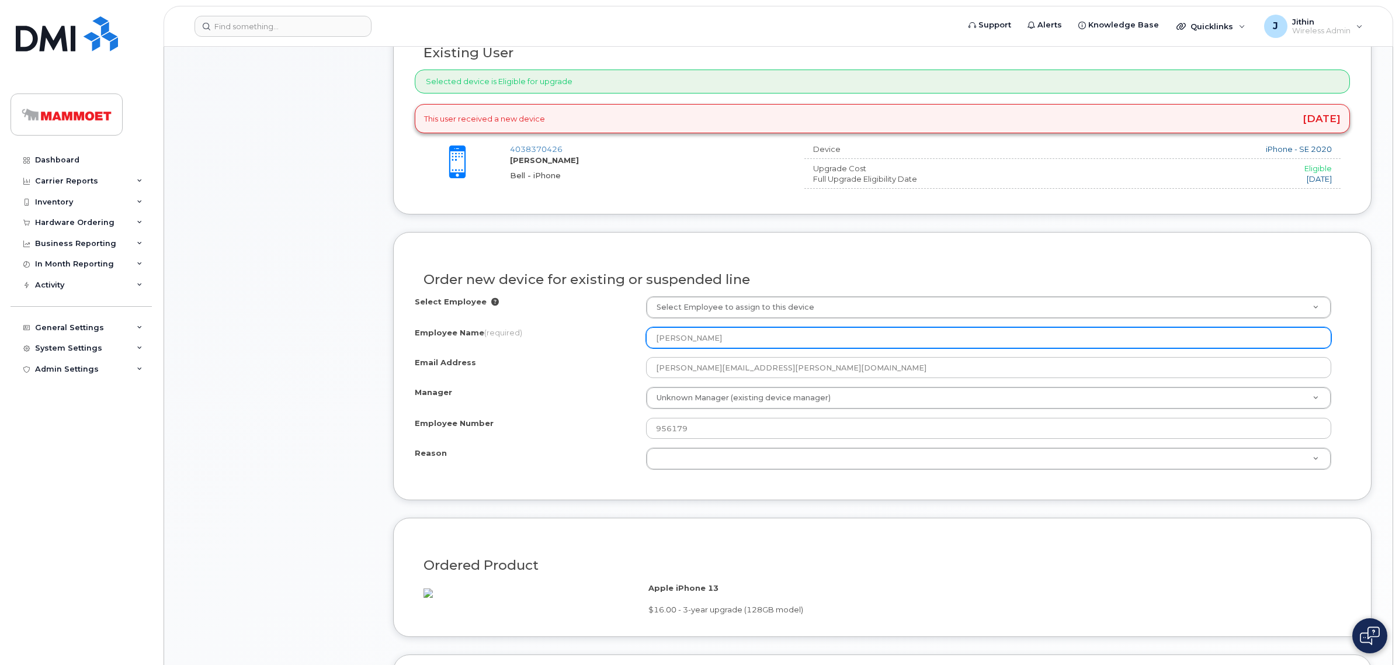
click at [718, 335] on input "[PERSON_NAME]" at bounding box center [988, 337] width 685 height 21
drag, startPoint x: 718, startPoint y: 336, endPoint x: 581, endPoint y: 340, distance: 137.3
click at [581, 340] on div "Employee Name (required) Michael Tobler" at bounding box center [882, 337] width 935 height 21
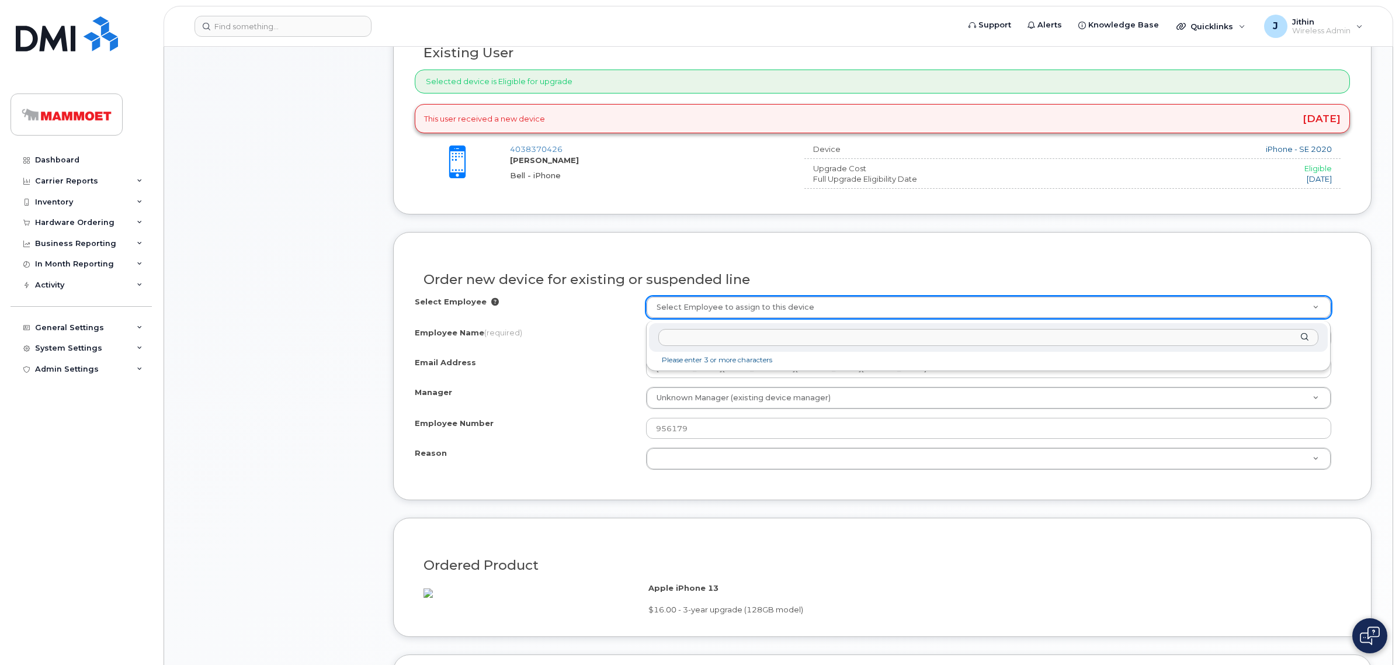
type input "[PERSON_NAME]"
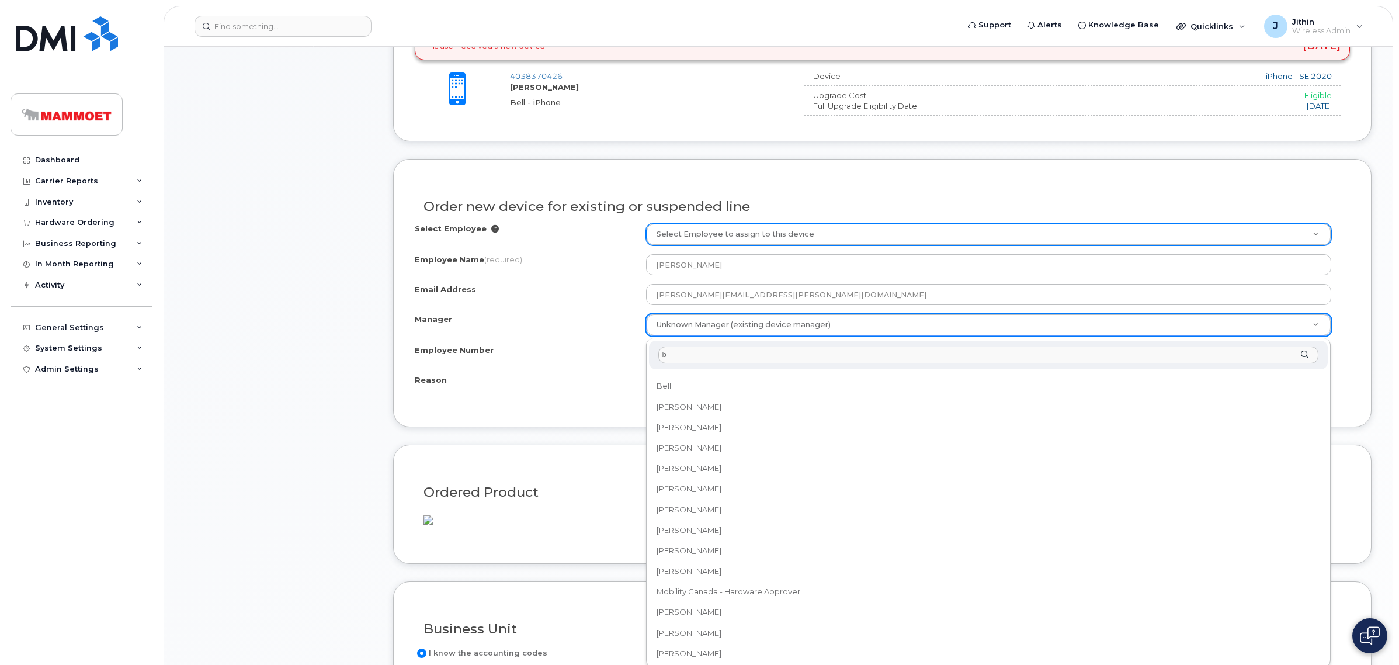
scroll to position [0, 0]
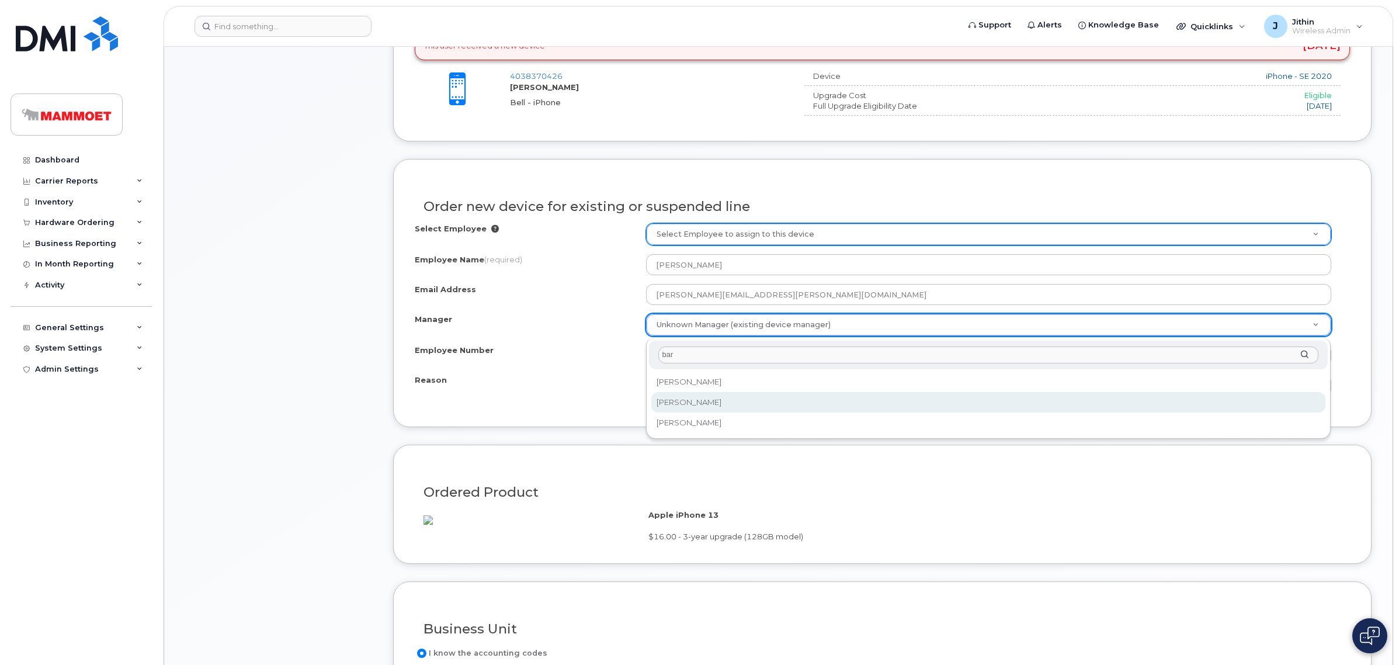
type input "bar"
select select "287634"
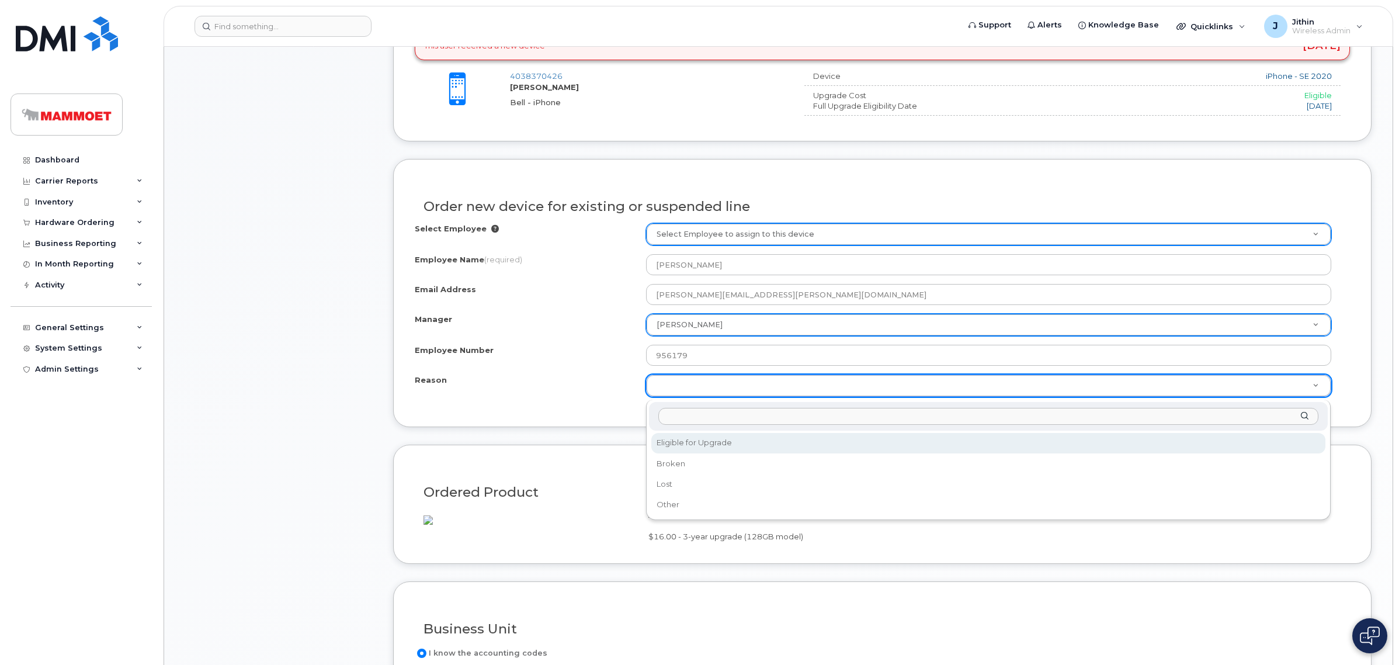
select select "eligible_for_upgrade"
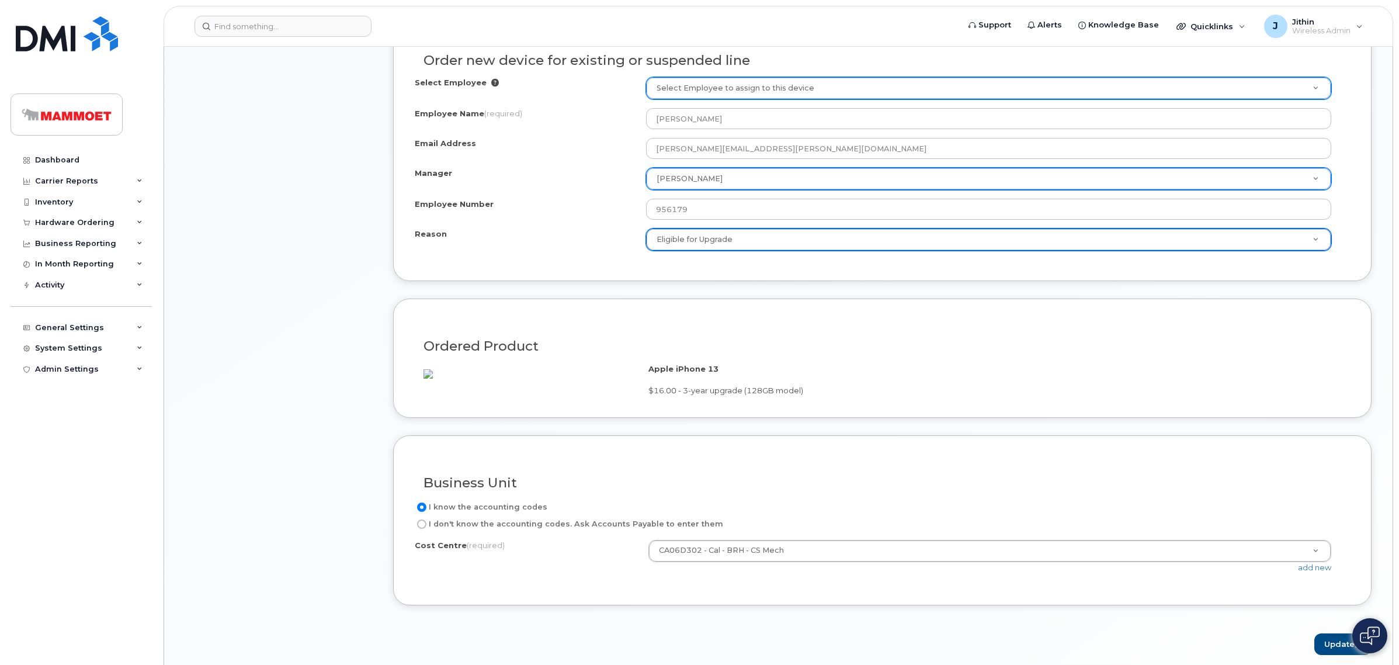
scroll to position [730, 0]
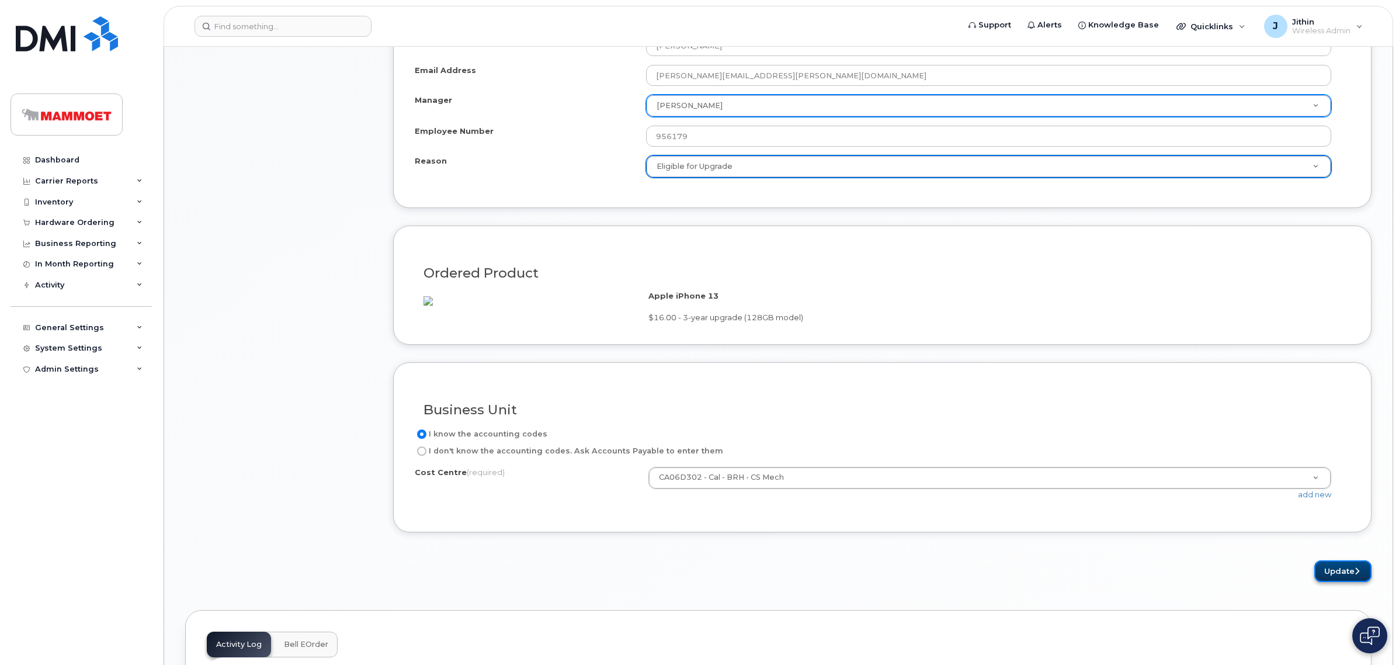
click at [1346, 582] on button "Update" at bounding box center [1342, 571] width 57 height 22
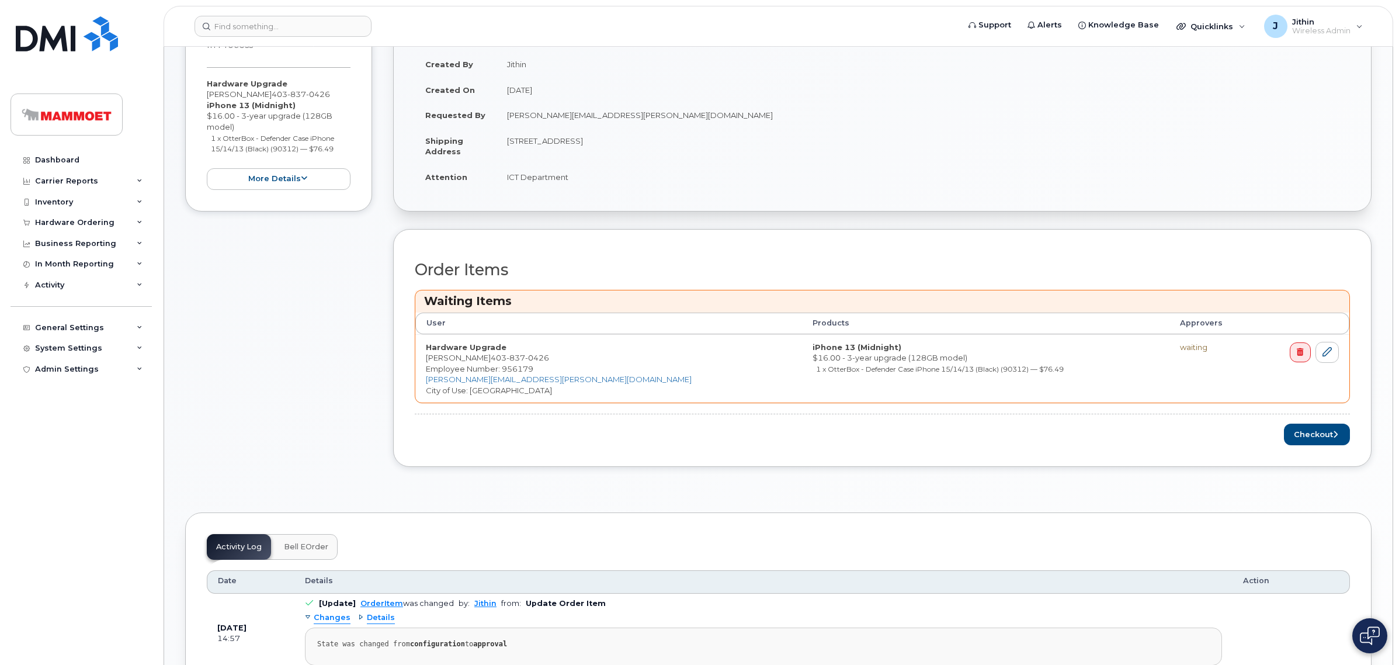
scroll to position [292, 0]
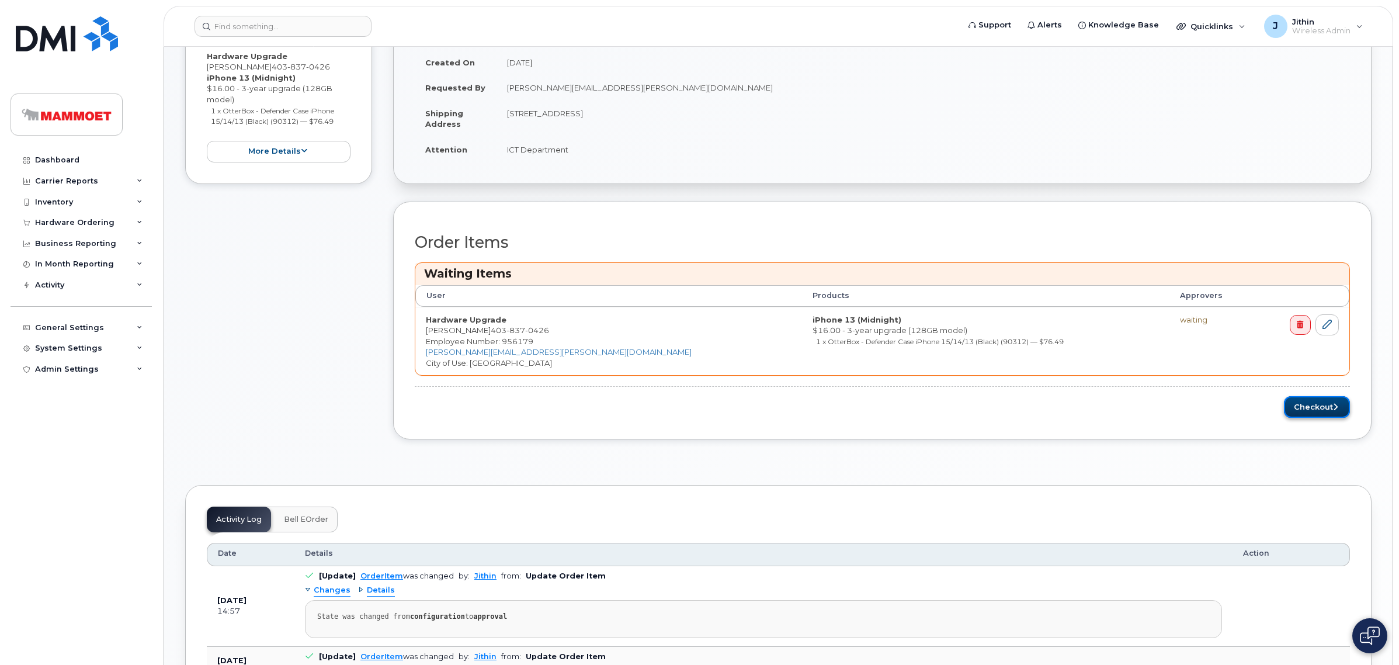
click at [1292, 409] on button "Checkout" at bounding box center [1317, 407] width 66 height 22
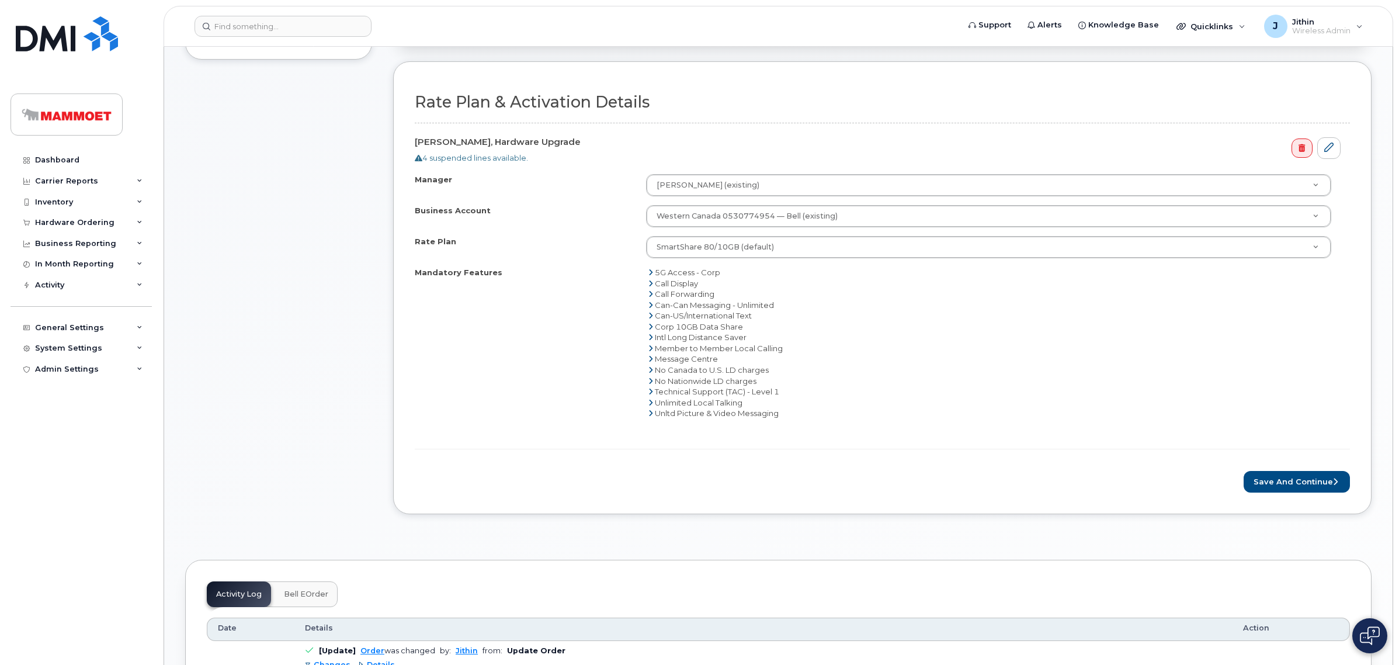
scroll to position [365, 0]
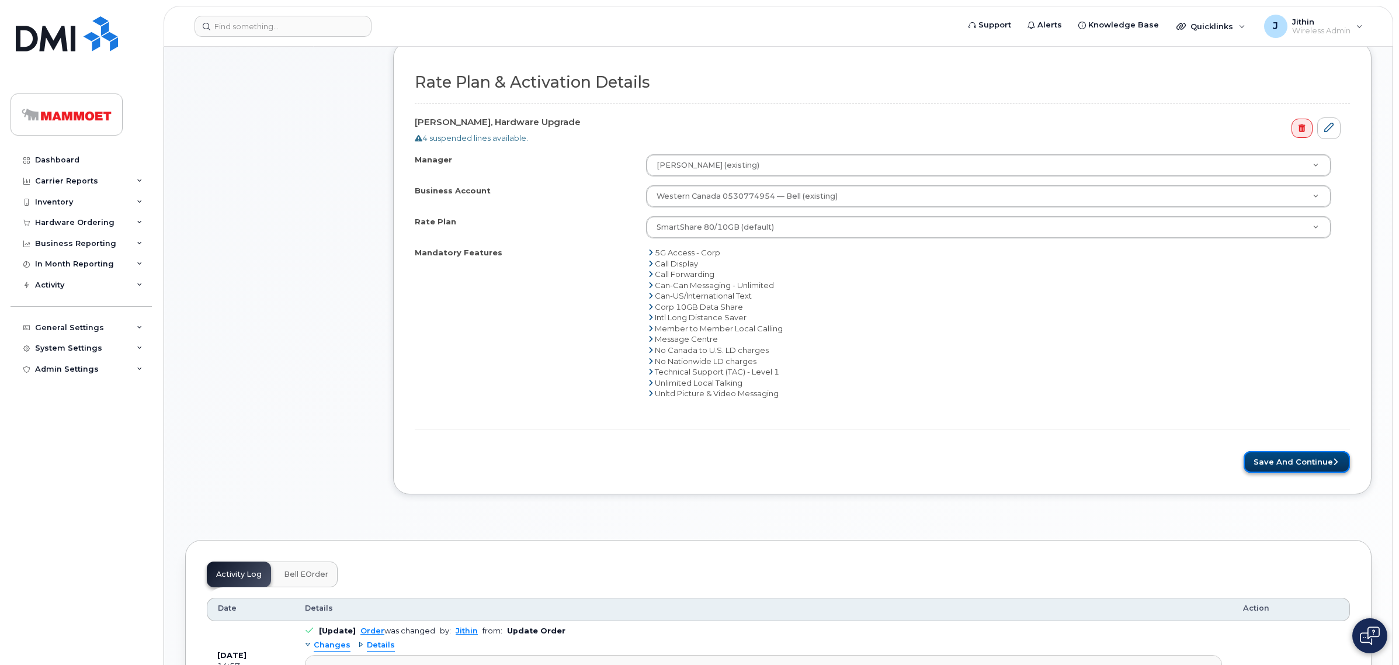
click at [1306, 463] on button "Save and Continue" at bounding box center [1296, 462] width 106 height 22
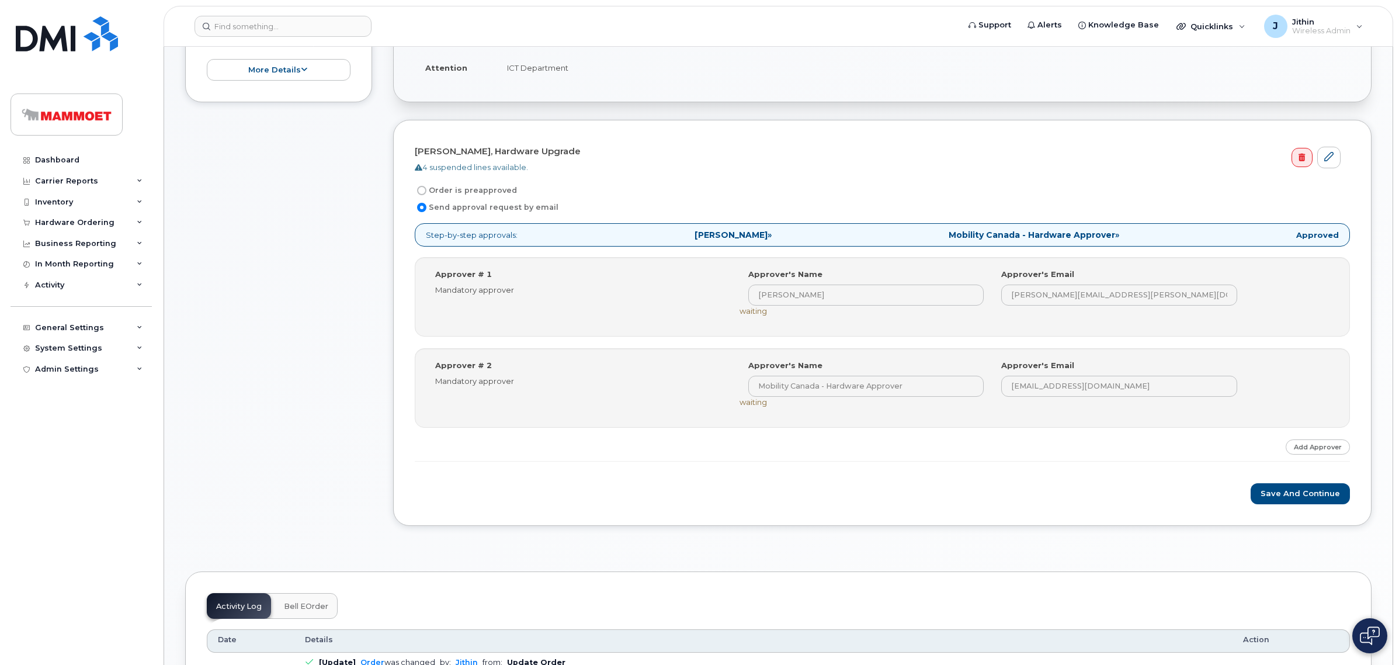
scroll to position [292, 0]
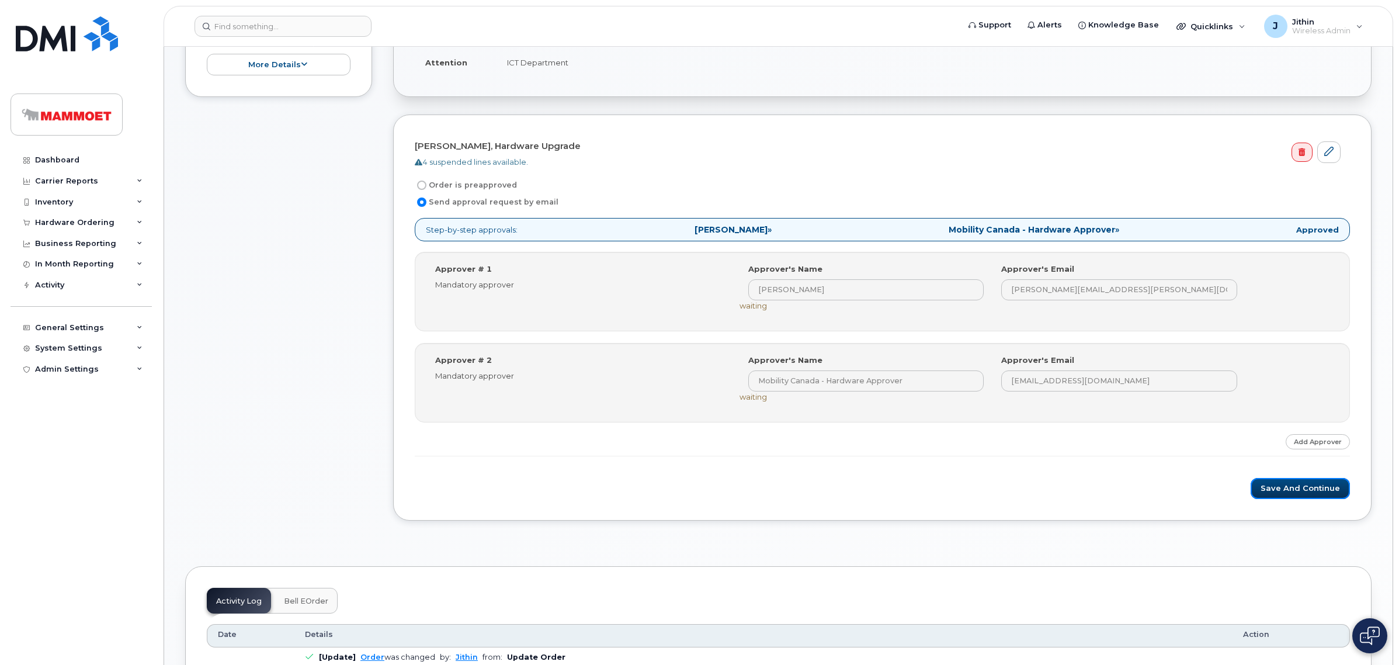
drag, startPoint x: 1323, startPoint y: 489, endPoint x: 1201, endPoint y: 511, distance: 124.5
click at [1323, 489] on button "Save and Continue" at bounding box center [1299, 489] width 99 height 22
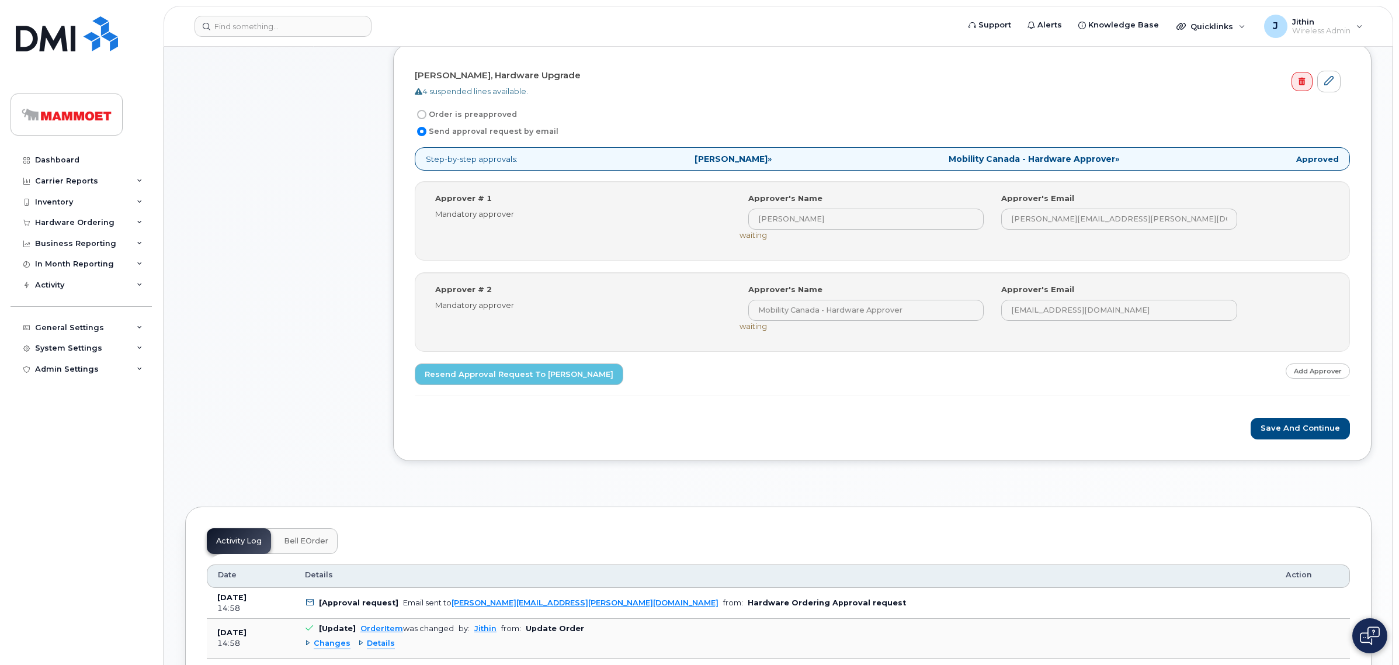
scroll to position [438, 0]
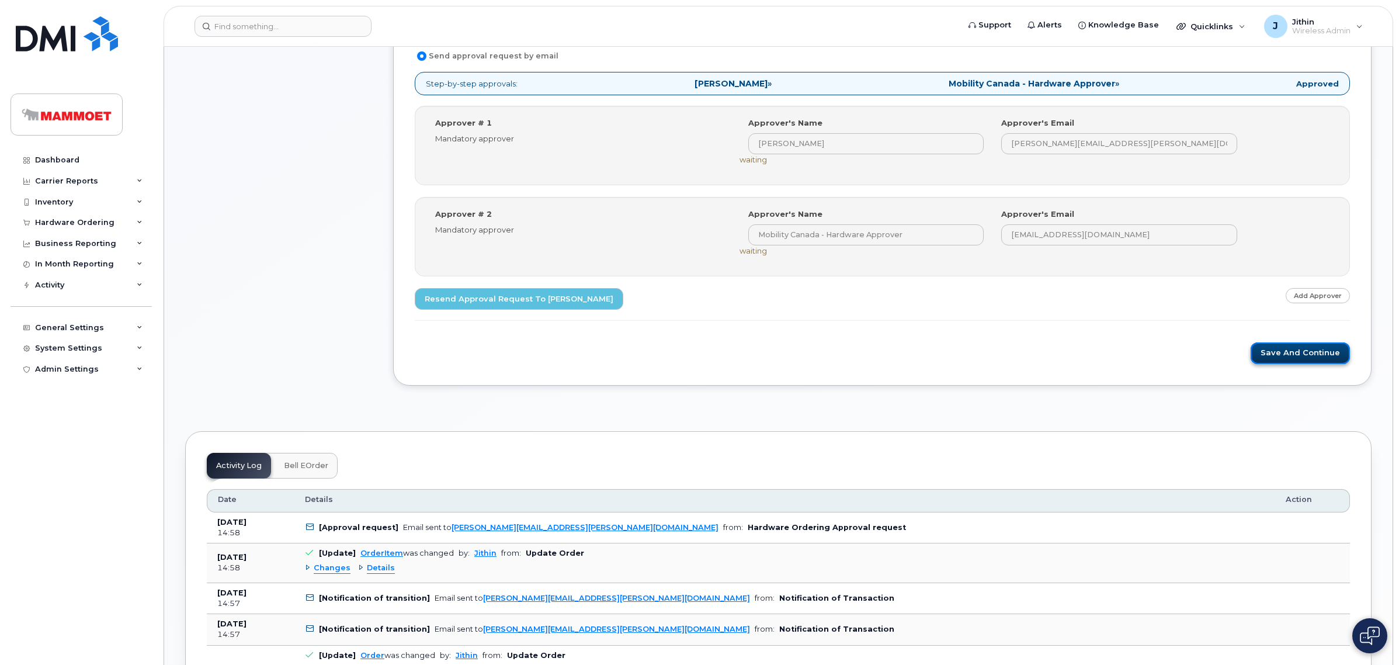
click at [1282, 351] on button "Save and Continue" at bounding box center [1299, 353] width 99 height 22
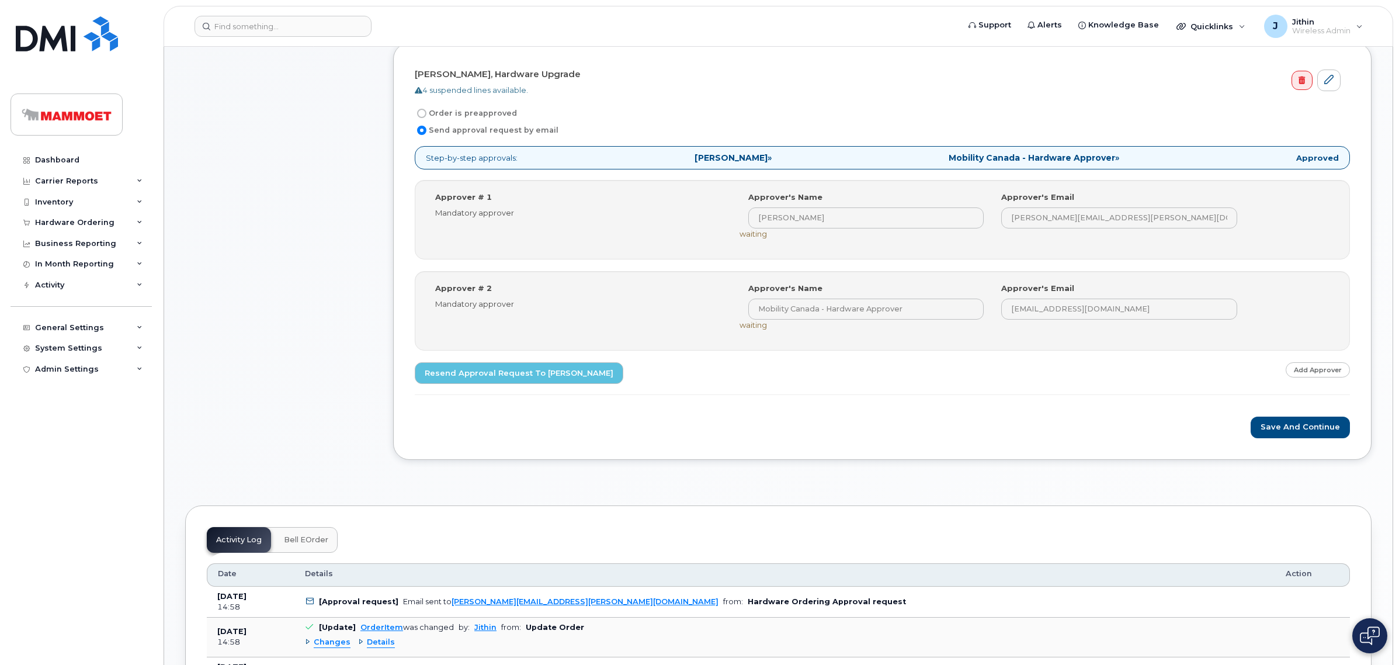
scroll to position [365, 0]
click at [1301, 430] on button "Save and Continue" at bounding box center [1299, 426] width 99 height 22
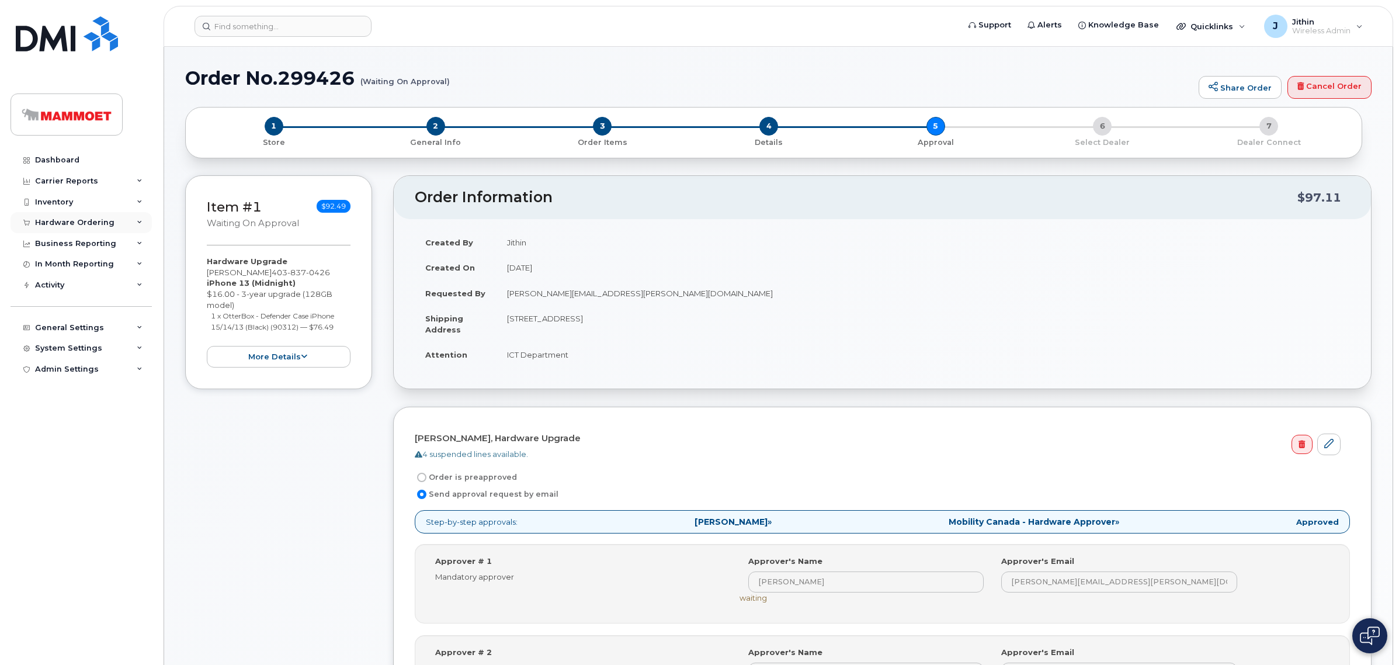
click at [51, 217] on div "Hardware Ordering" at bounding box center [81, 222] width 141 height 21
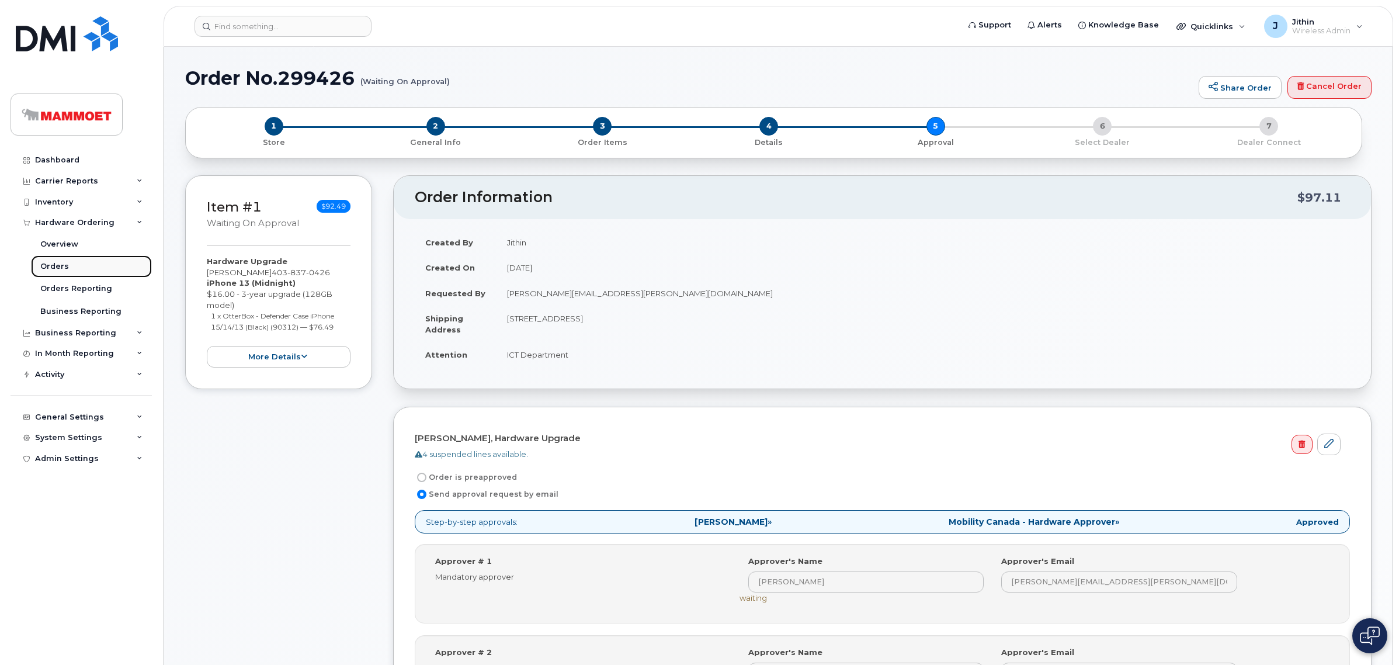
click at [53, 262] on div "Orders" at bounding box center [54, 266] width 29 height 11
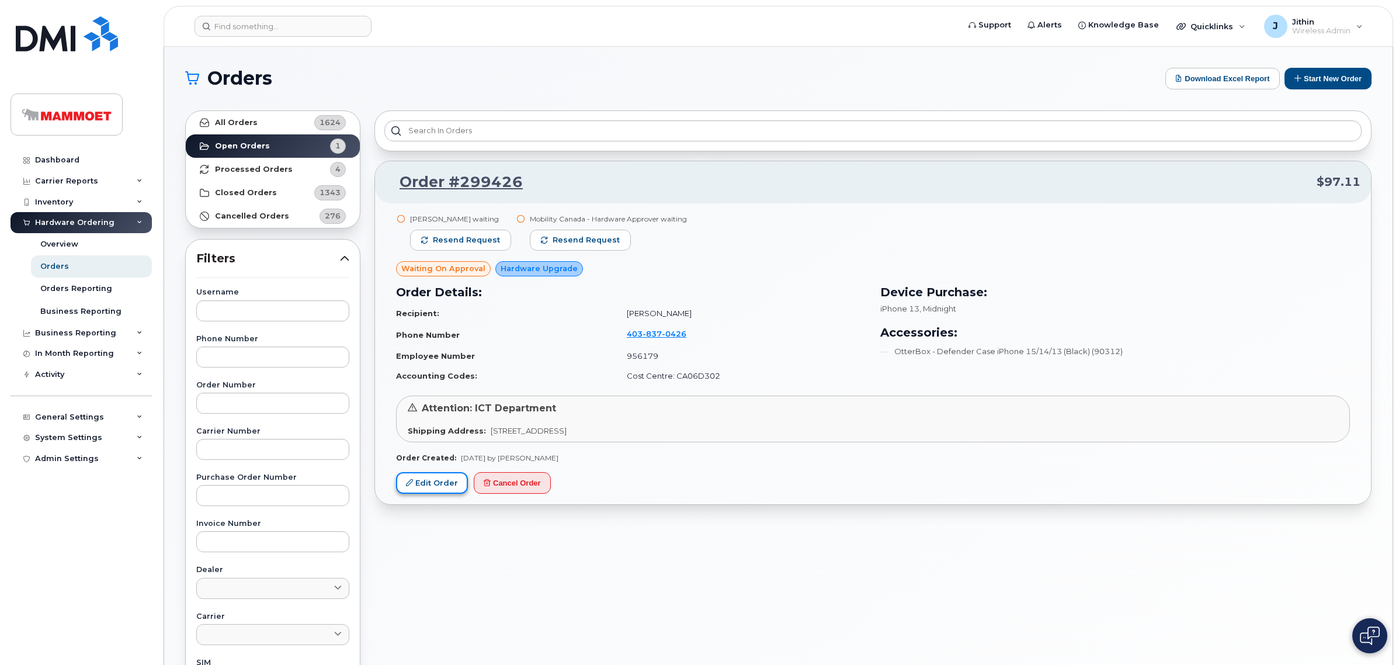
click at [430, 479] on link "Edit Order" at bounding box center [432, 483] width 72 height 22
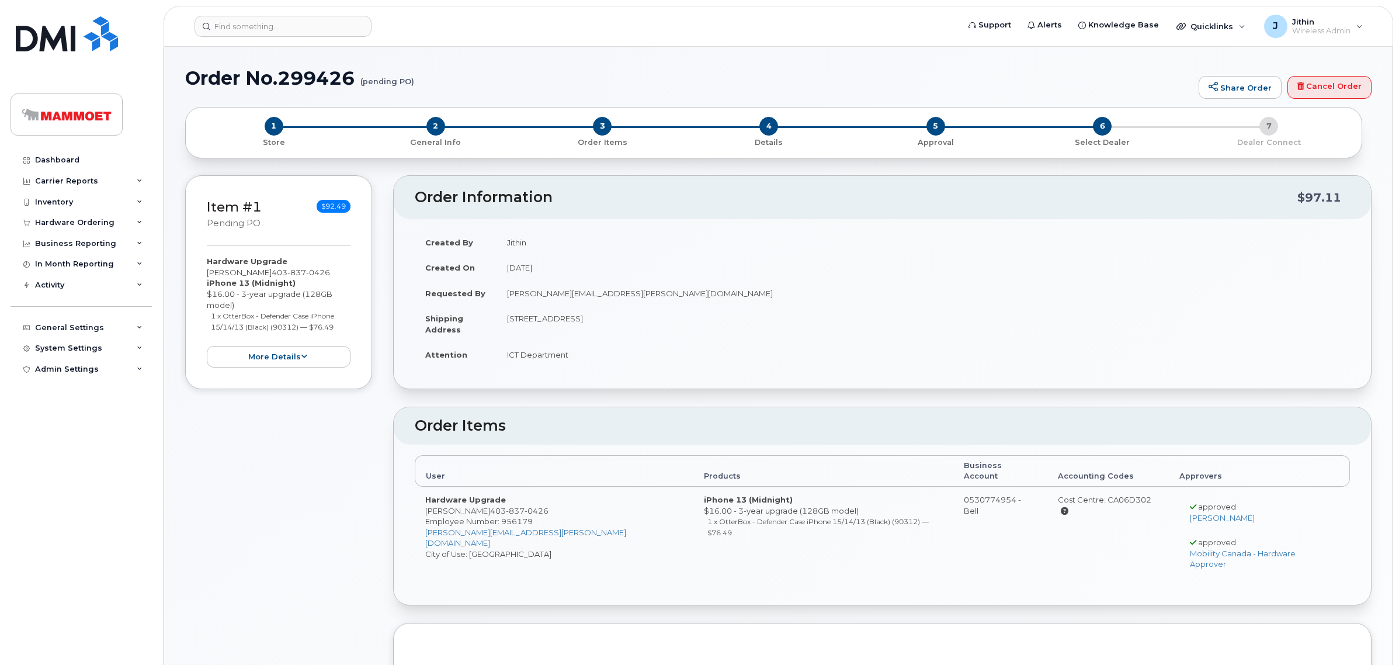
radio input "true"
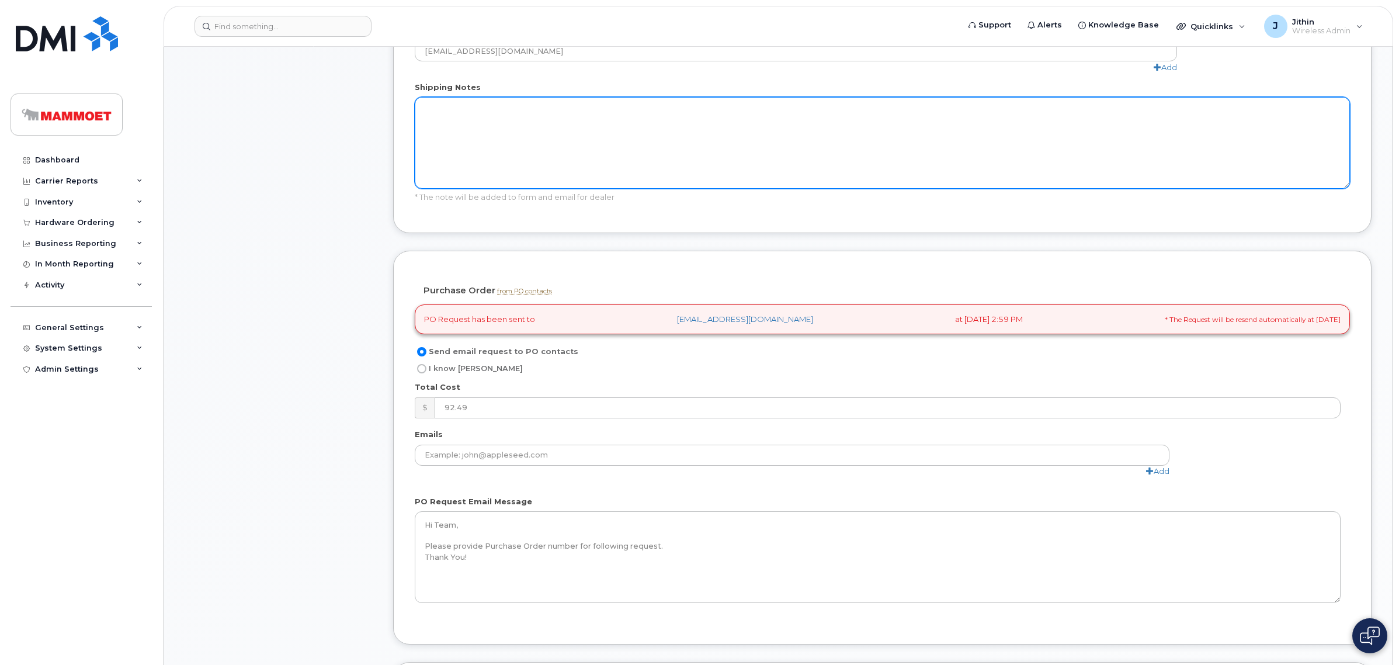
scroll to position [803, 0]
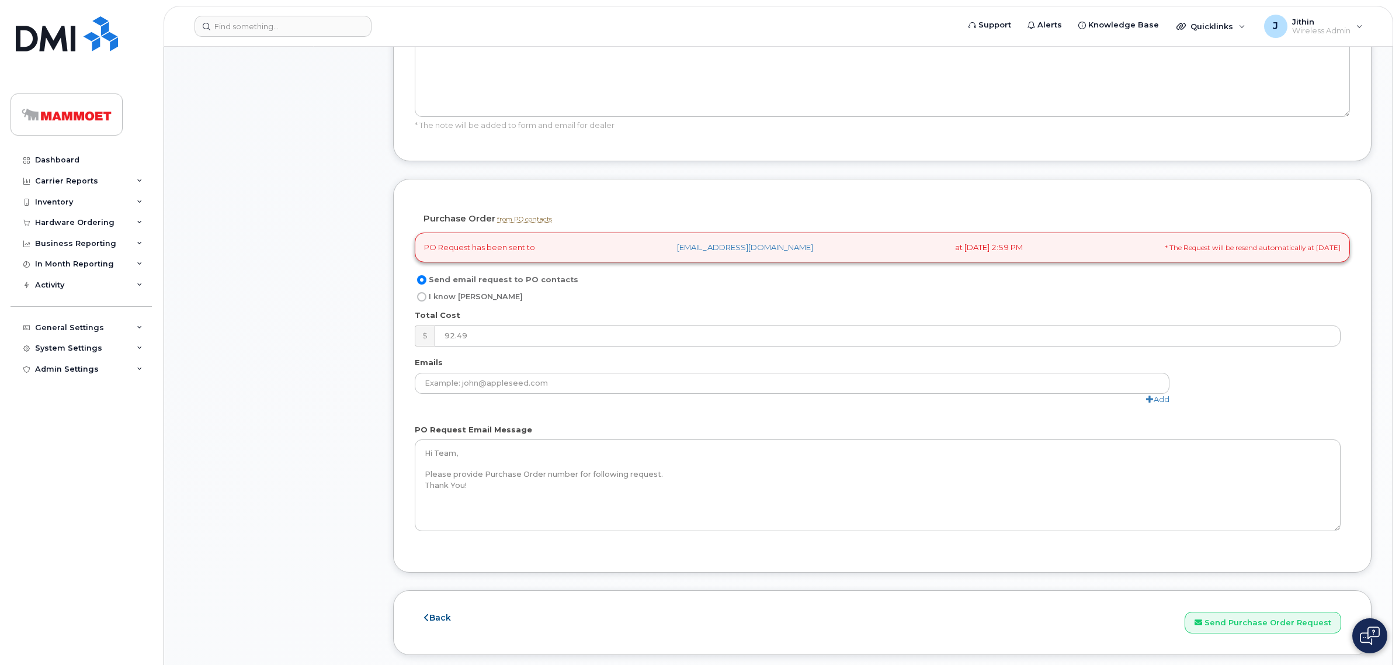
click at [419, 292] on input "I know [PERSON_NAME]" at bounding box center [421, 296] width 9 height 9
radio input "true"
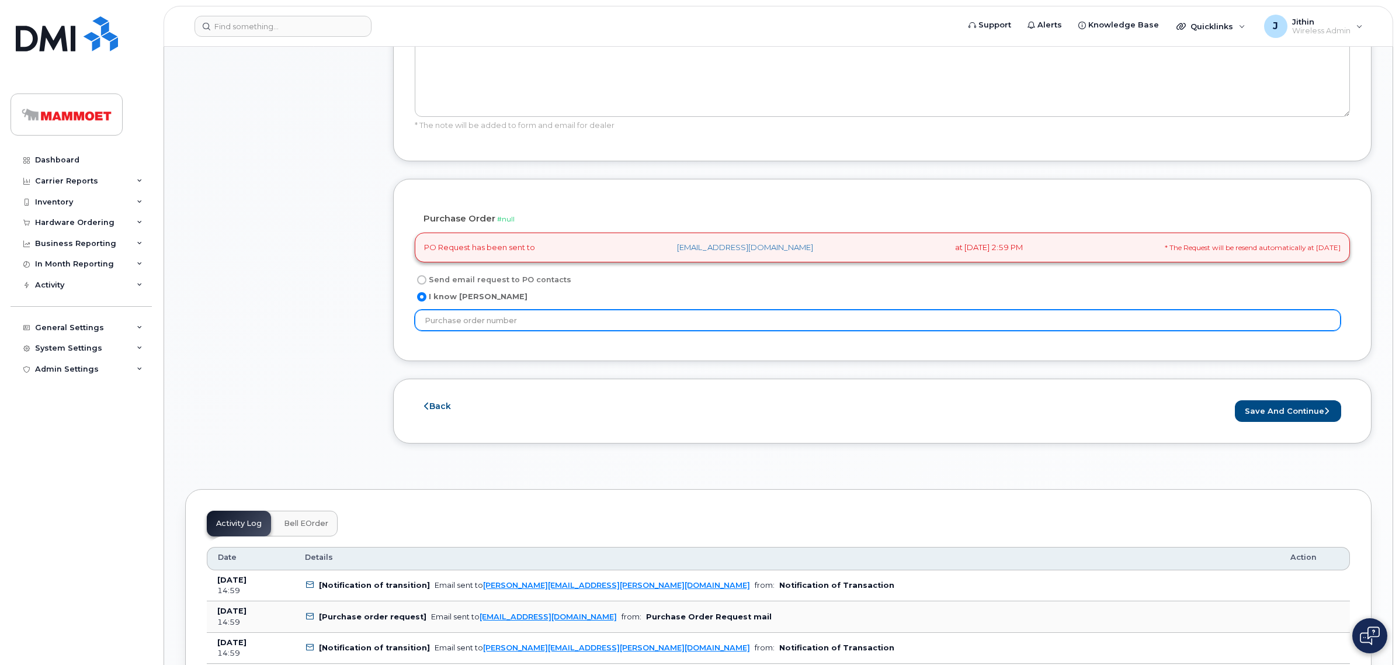
click at [488, 310] on input "text" at bounding box center [878, 320] width 926 height 21
paste input "4511908175"
type input "4511908175"
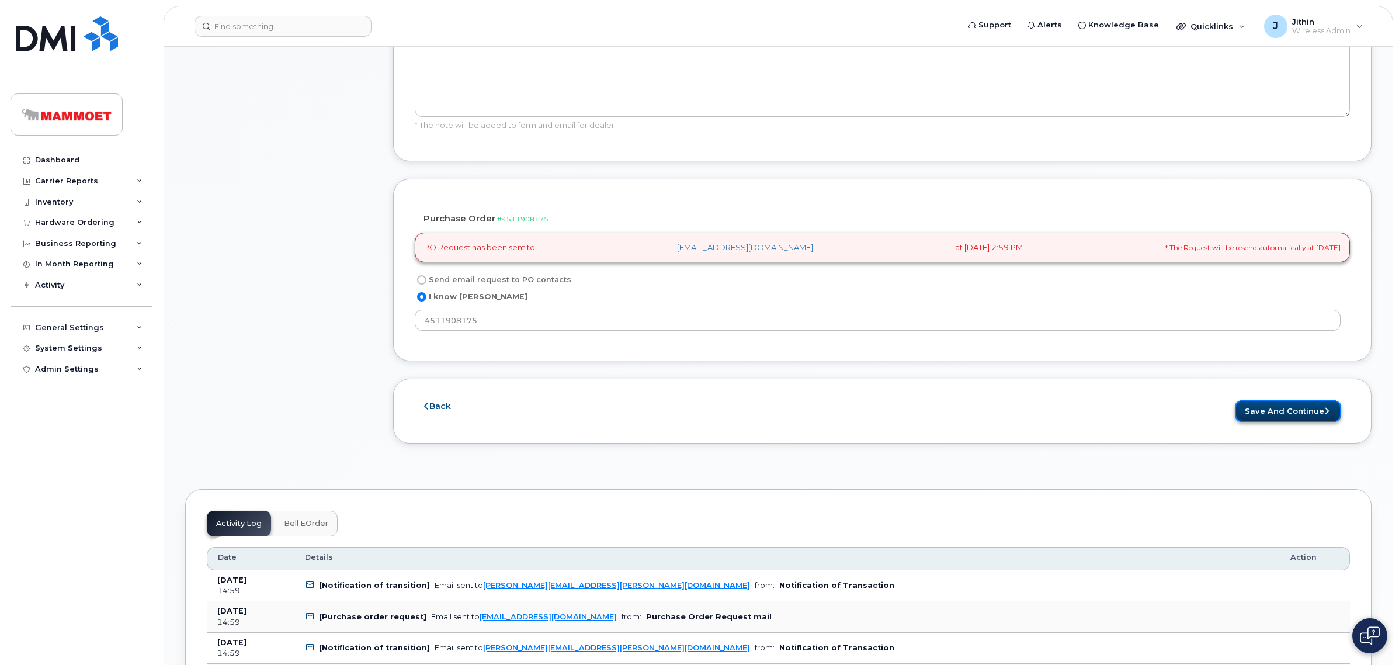
click at [1276, 400] on button "Save and Continue" at bounding box center [1288, 411] width 106 height 22
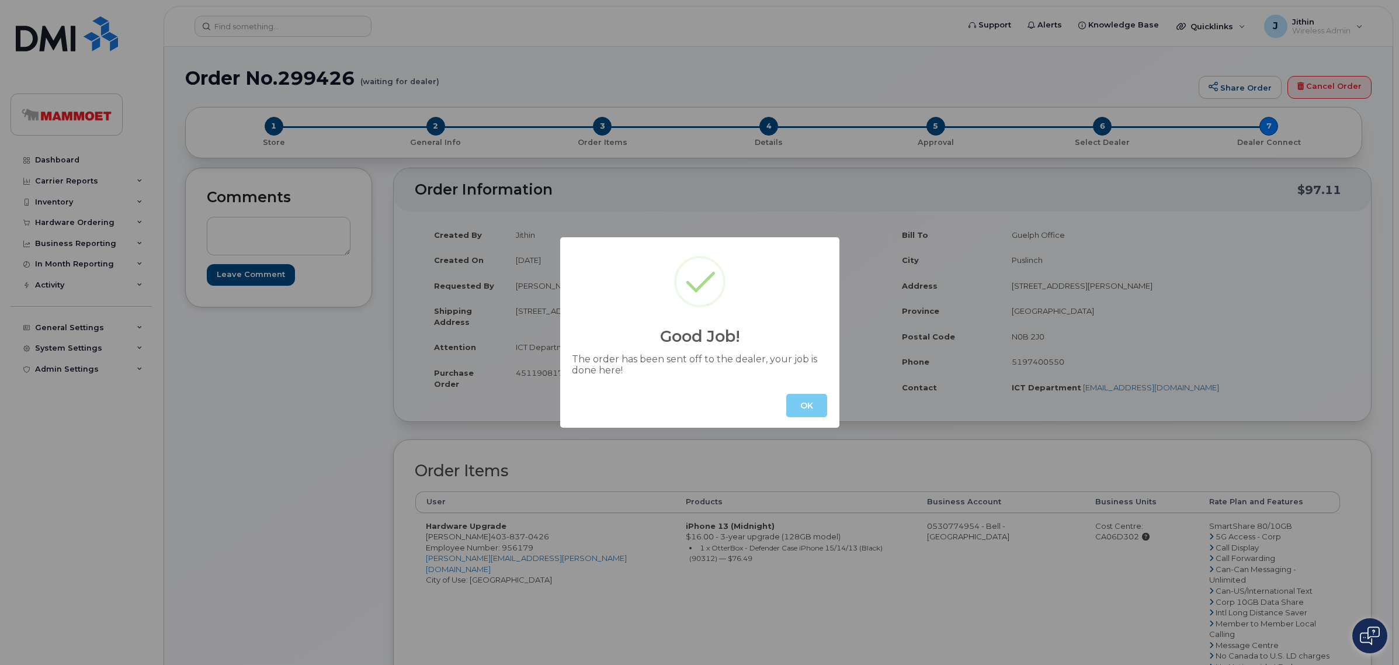
click at [814, 399] on button "OK" at bounding box center [806, 405] width 41 height 23
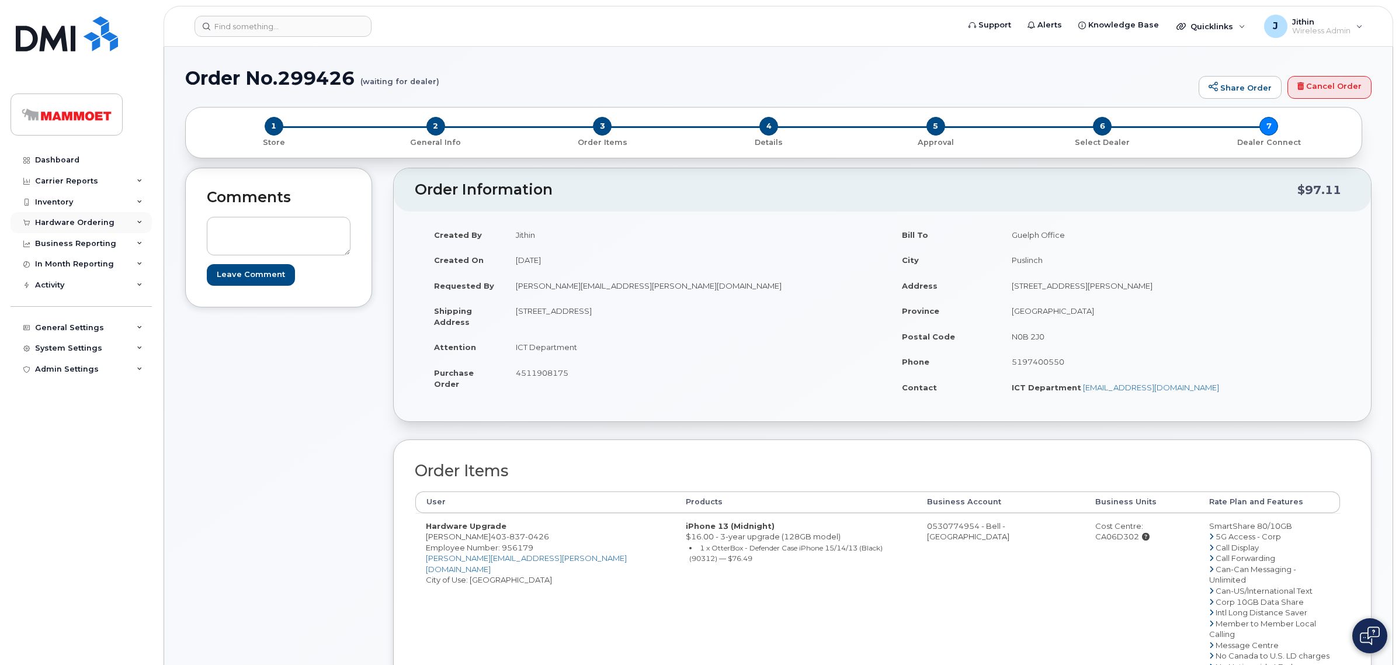
click at [64, 214] on div "Hardware Ordering" at bounding box center [81, 222] width 141 height 21
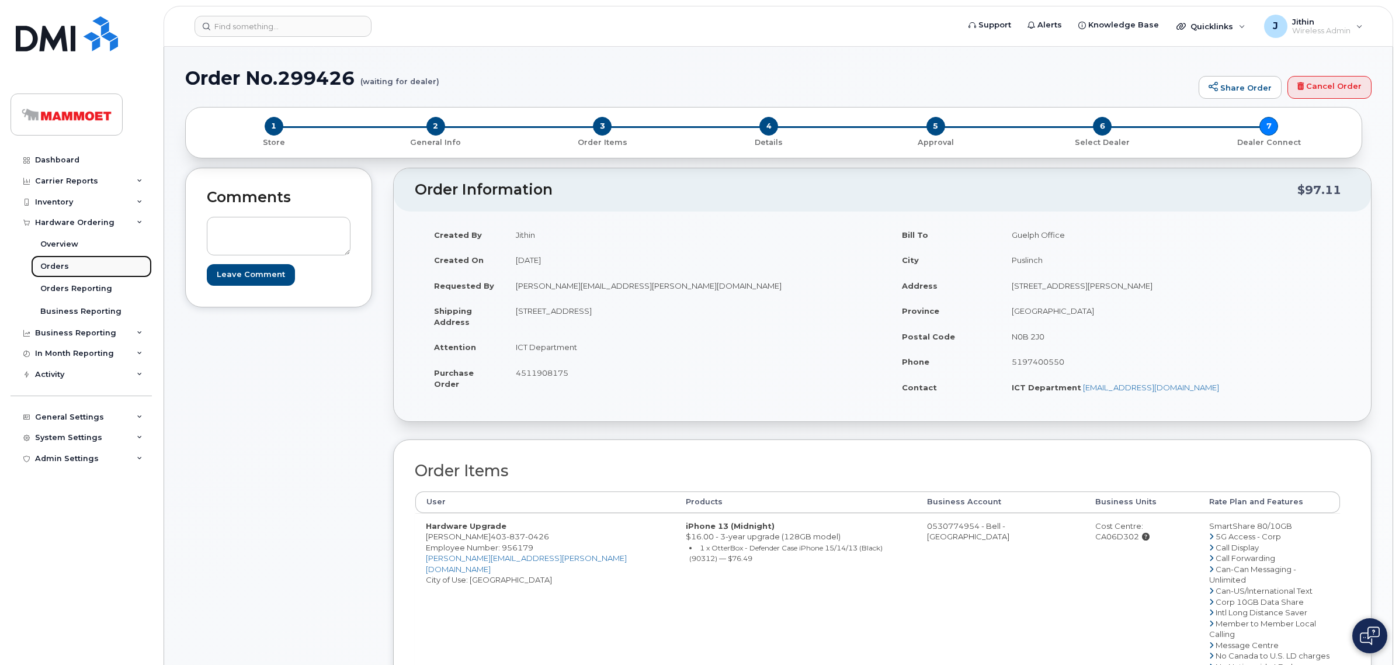
click at [57, 264] on div "Orders" at bounding box center [54, 266] width 29 height 11
